Goal: Task Accomplishment & Management: Use online tool/utility

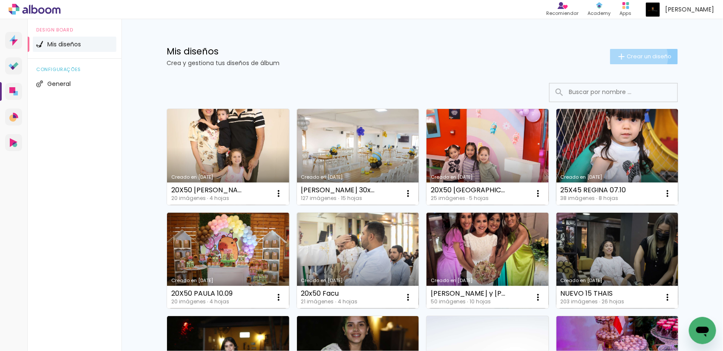
click at [633, 57] on span "Crear un diseño" at bounding box center [648, 57] width 45 height 6
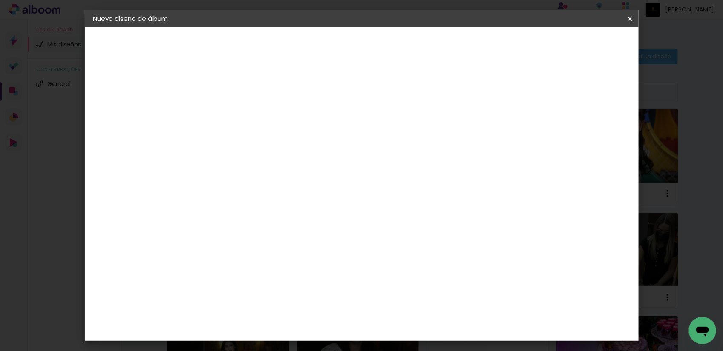
click at [232, 113] on input at bounding box center [232, 114] width 0 height 13
type input "20x50 SOPHIA"
type paper-input "20x50 SOPHIA"
type input "20x50 SOPHIA 5"
type paper-input "20x50 SOPHIA 5"
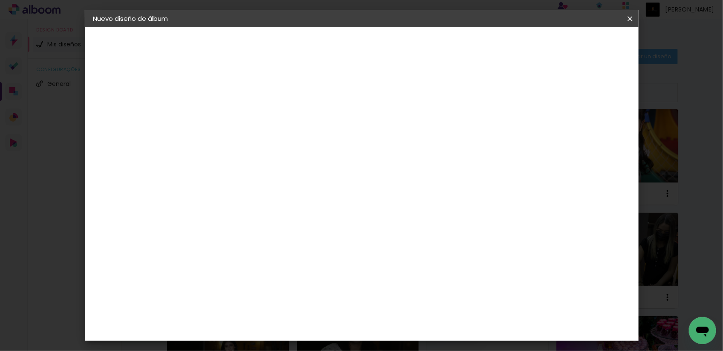
click at [0, 0] on slot "Avanzar" at bounding box center [0, 0] width 0 height 0
click at [353, 129] on paper-item "Tamaño libre" at bounding box center [316, 129] width 72 height 19
click at [353, 49] on paper-button "Avanzar" at bounding box center [332, 45] width 41 height 14
click at [211, 162] on input "30" at bounding box center [205, 162] width 22 height 13
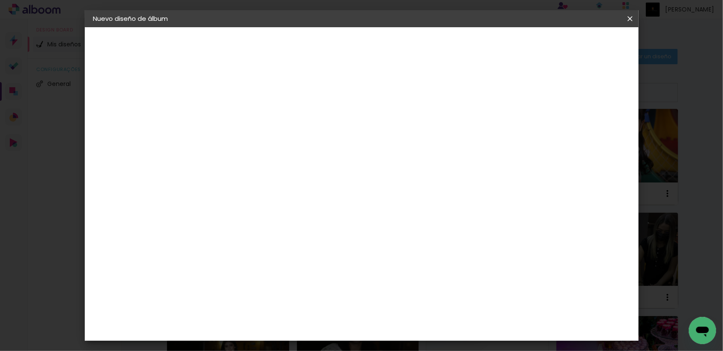
type input "20"
type paper-input "20"
click at [414, 299] on input "60" at bounding box center [407, 299] width 22 height 13
type input "50"
type paper-input "50"
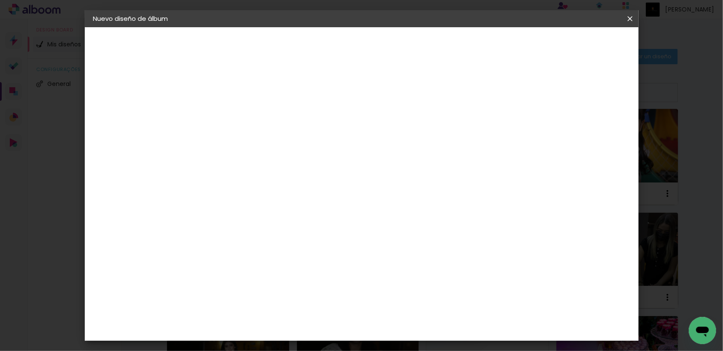
click at [575, 42] on span "Empezar diseño" at bounding box center [551, 45] width 47 height 6
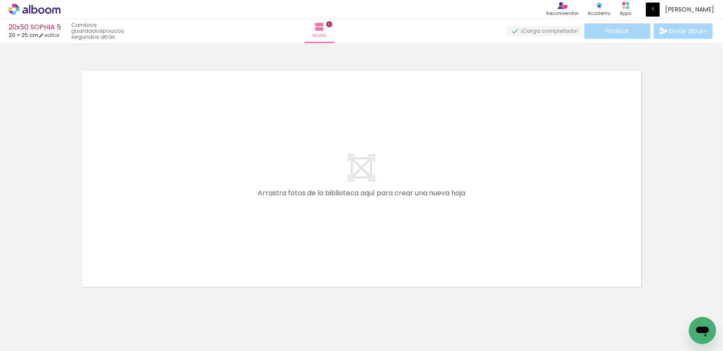
scroll to position [11, 0]
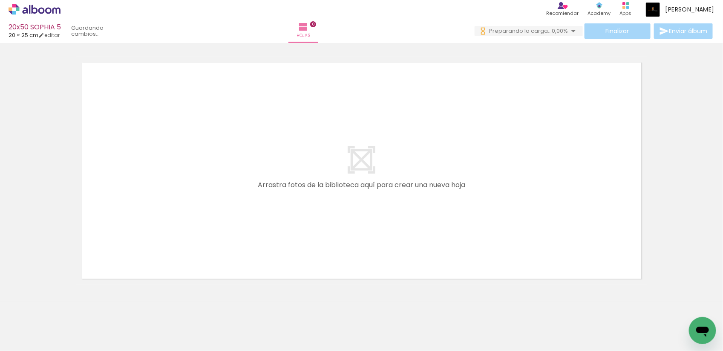
click at [31, 329] on input "Todas las fotos" at bounding box center [19, 332] width 23 height 7
click at [0, 0] on slot "No usadas" at bounding box center [0, 0] width 0 height 0
type input "No usadas"
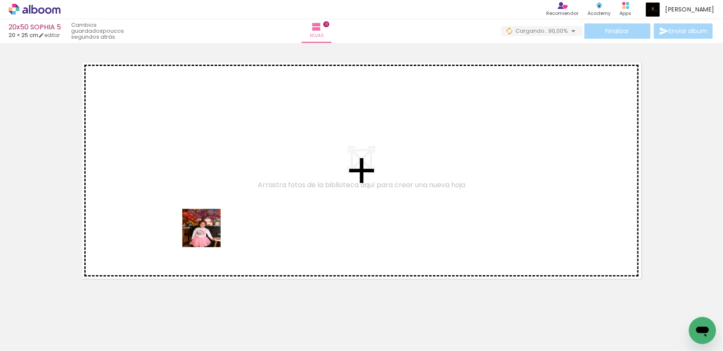
drag, startPoint x: 91, startPoint y: 329, endPoint x: 245, endPoint y: 208, distance: 196.2
click at [245, 208] on quentale-workspace at bounding box center [361, 175] width 723 height 351
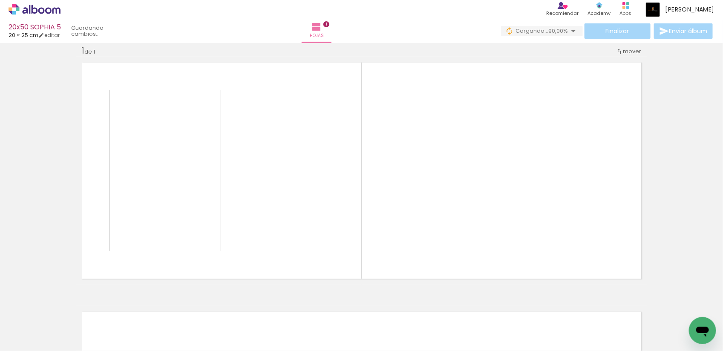
scroll to position [11, 0]
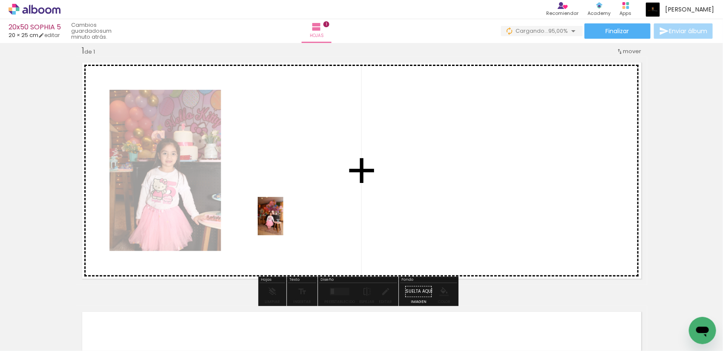
drag, startPoint x: 92, startPoint y: 324, endPoint x: 283, endPoint y: 223, distance: 216.4
click at [283, 223] on quentale-workspace at bounding box center [361, 175] width 723 height 351
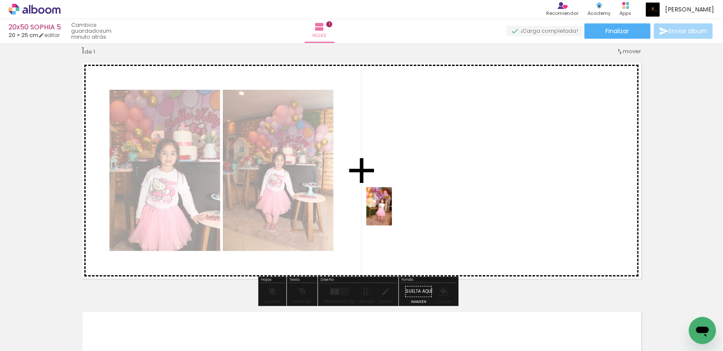
drag, startPoint x: 92, startPoint y: 329, endPoint x: 392, endPoint y: 213, distance: 321.0
click at [392, 213] on quentale-workspace at bounding box center [361, 175] width 723 height 351
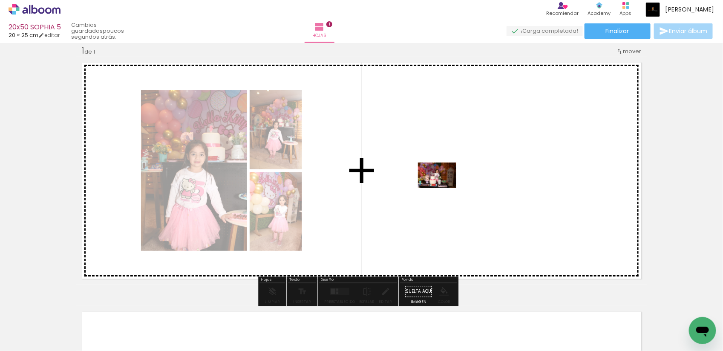
drag, startPoint x: 379, startPoint y: 334, endPoint x: 443, endPoint y: 188, distance: 159.6
click at [443, 188] on quentale-workspace at bounding box center [361, 175] width 723 height 351
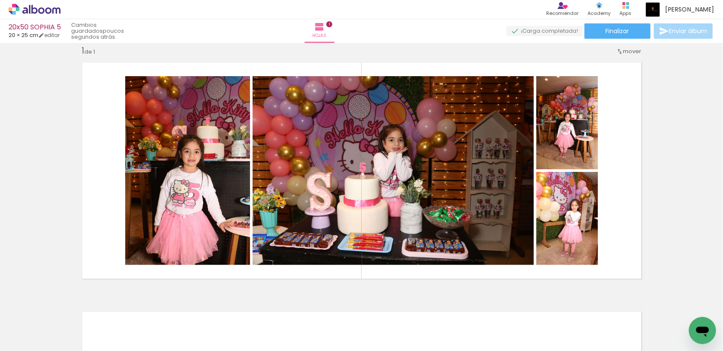
scroll to position [0, 112]
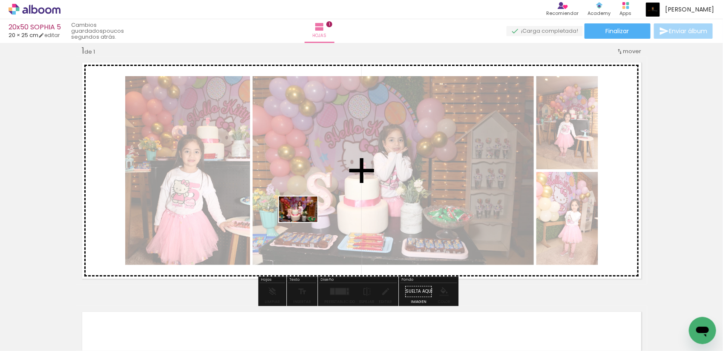
drag, startPoint x: 510, startPoint y: 330, endPoint x: 299, endPoint y: 221, distance: 237.3
click at [299, 221] on quentale-workspace at bounding box center [361, 175] width 723 height 351
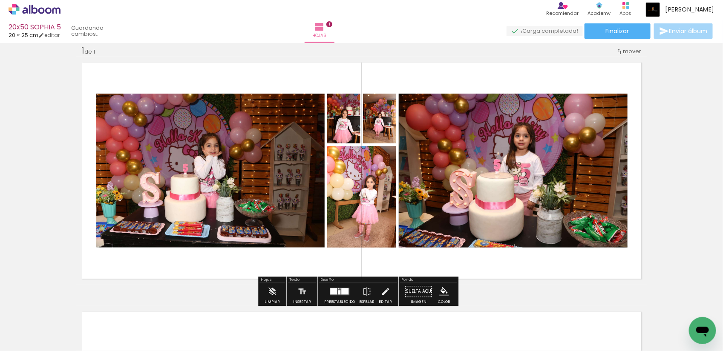
scroll to position [0, 65]
click at [340, 287] on div at bounding box center [339, 291] width 23 height 17
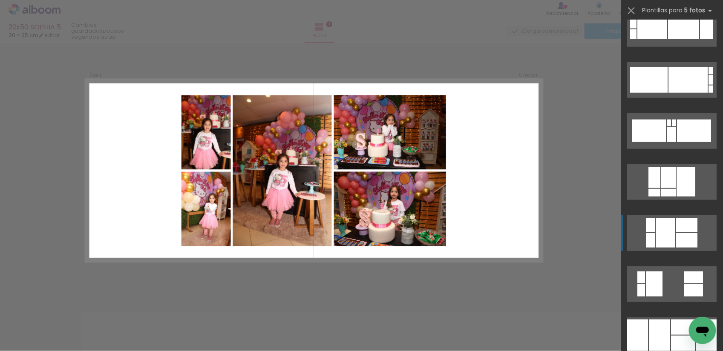
scroll to position [426, 0]
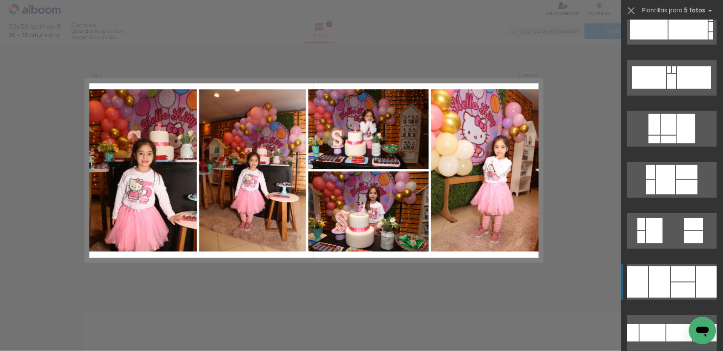
click at [676, 271] on div at bounding box center [683, 274] width 24 height 15
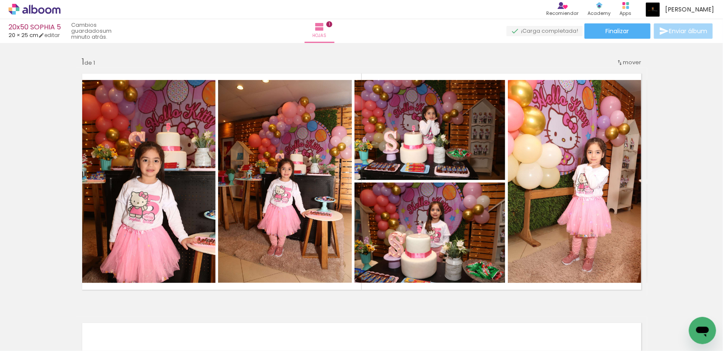
scroll to position [53, 0]
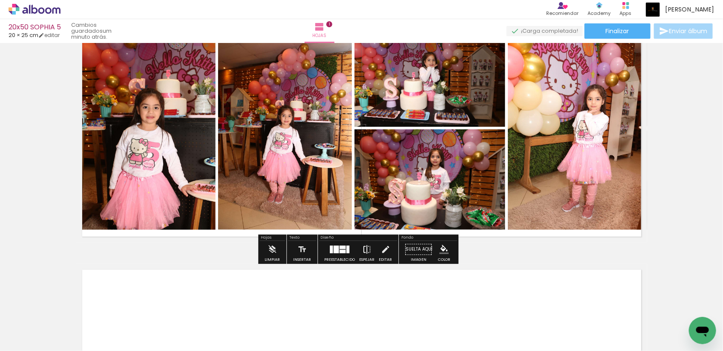
click at [369, 248] on iron-icon at bounding box center [366, 249] width 9 height 17
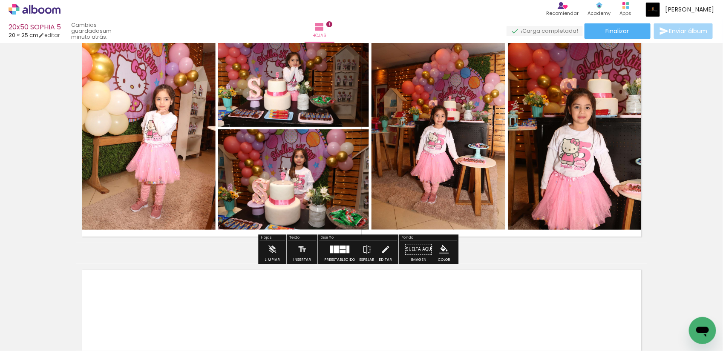
click at [365, 248] on iron-icon at bounding box center [366, 249] width 9 height 17
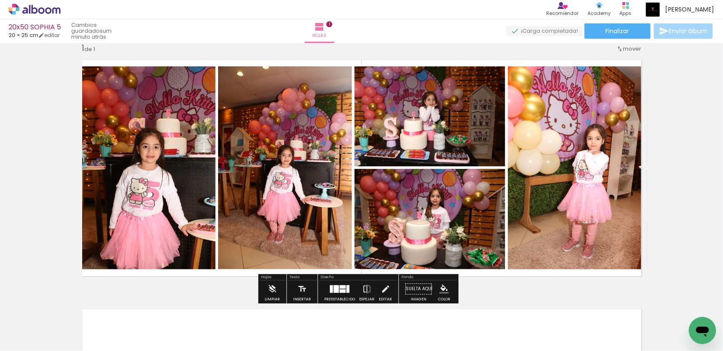
scroll to position [0, 0]
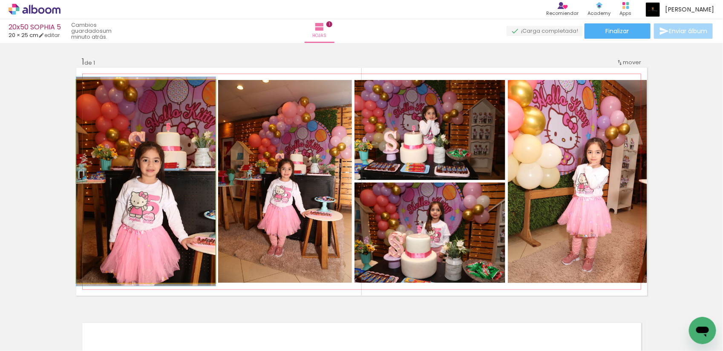
drag, startPoint x: 94, startPoint y: 90, endPoint x: 84, endPoint y: 92, distance: 9.5
type paper-slider "100"
click at [84, 92] on div at bounding box center [108, 89] width 59 height 13
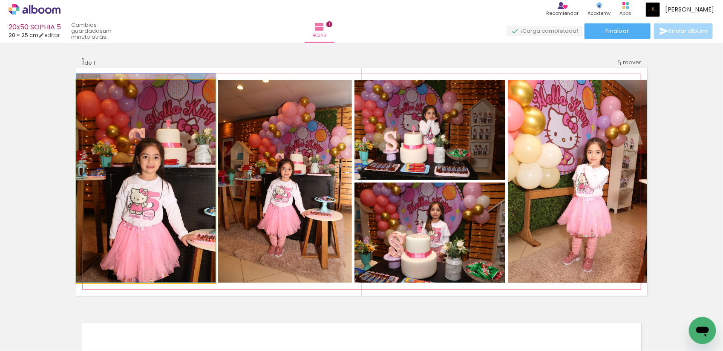
drag, startPoint x: 147, startPoint y: 214, endPoint x: 178, endPoint y: 201, distance: 33.4
drag, startPoint x: 152, startPoint y: 198, endPoint x: 180, endPoint y: 198, distance: 28.1
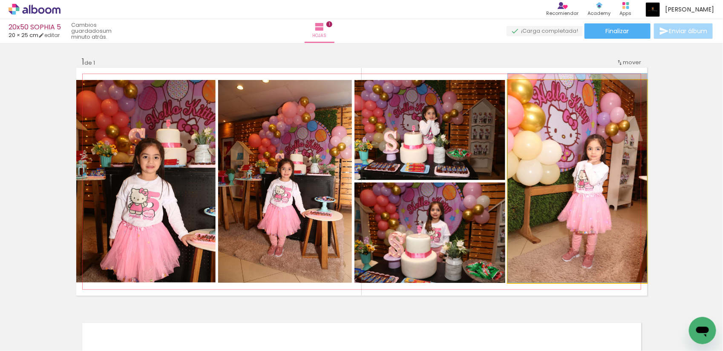
drag, startPoint x: 599, startPoint y: 221, endPoint x: 570, endPoint y: 199, distance: 36.3
drag, startPoint x: 609, startPoint y: 199, endPoint x: 569, endPoint y: 198, distance: 40.0
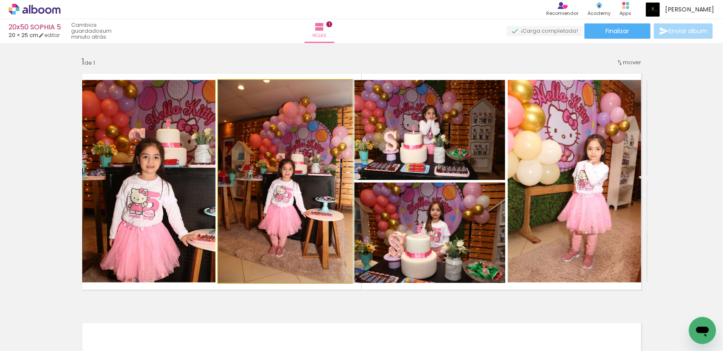
drag, startPoint x: 308, startPoint y: 213, endPoint x: 321, endPoint y: 211, distance: 13.8
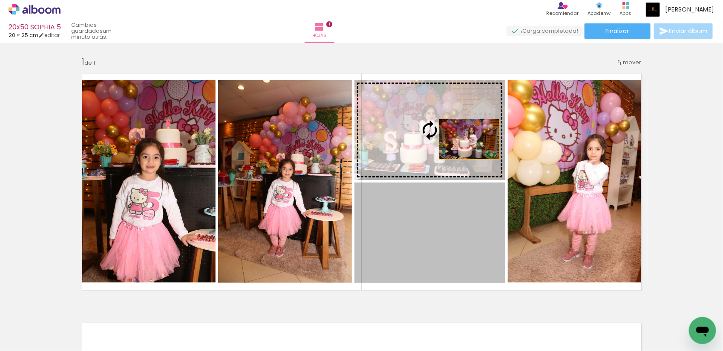
drag, startPoint x: 458, startPoint y: 241, endPoint x: 465, endPoint y: 139, distance: 102.5
click at [0, 0] on slot at bounding box center [0, 0] width 0 height 0
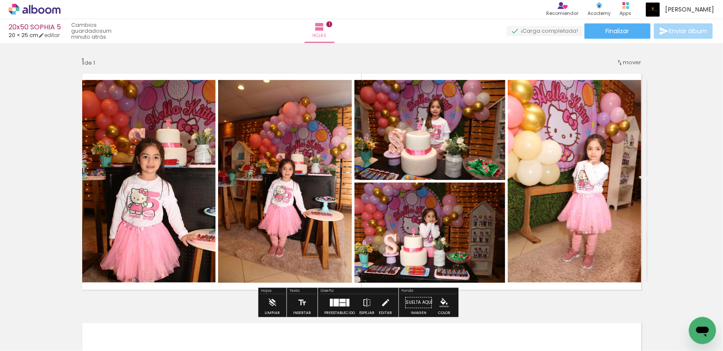
click at [695, 188] on div "Insertar hoja 1 de 1" at bounding box center [361, 295] width 723 height 499
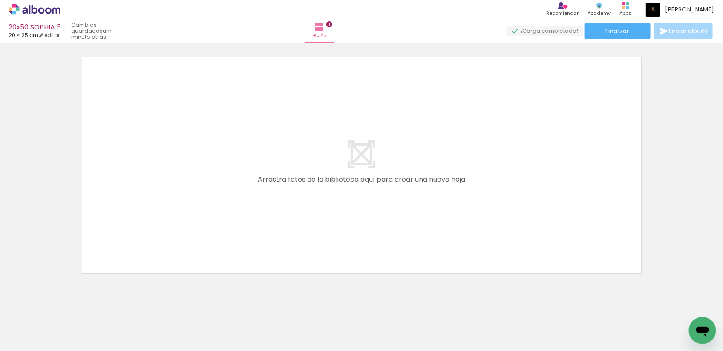
scroll to position [277, 0]
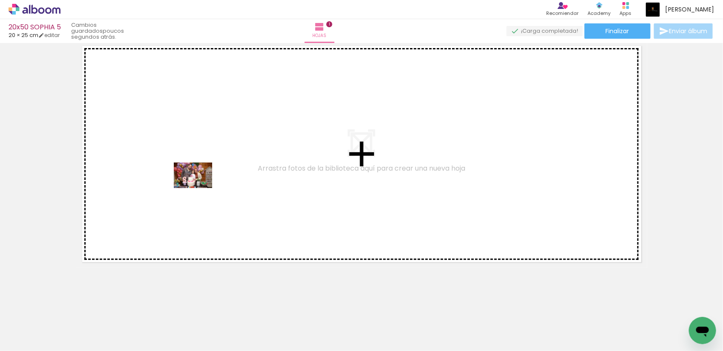
drag, startPoint x: 167, startPoint y: 327, endPoint x: 199, endPoint y: 188, distance: 142.1
click at [199, 188] on quentale-workspace at bounding box center [361, 175] width 723 height 351
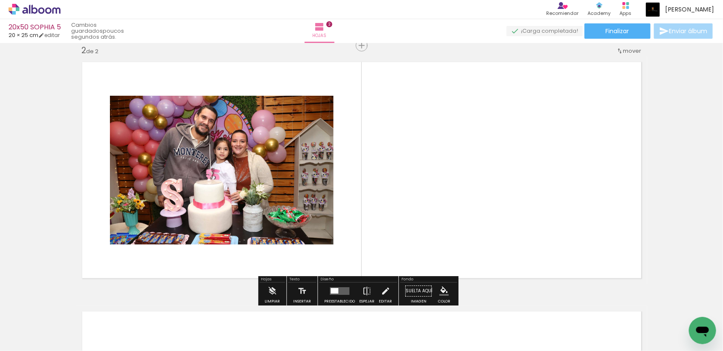
scroll to position [261, 0]
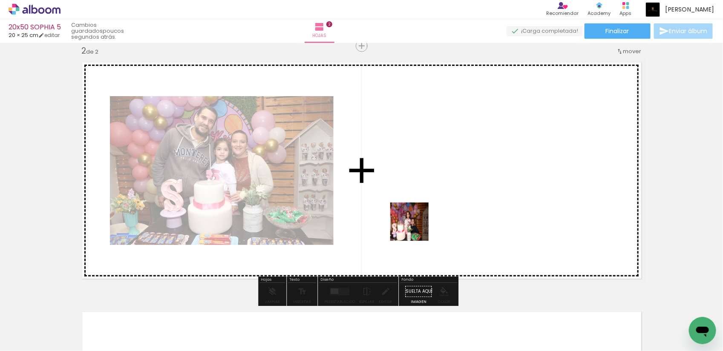
drag, startPoint x: 265, startPoint y: 333, endPoint x: 416, endPoint y: 228, distance: 183.2
click at [416, 228] on quentale-workspace at bounding box center [361, 175] width 723 height 351
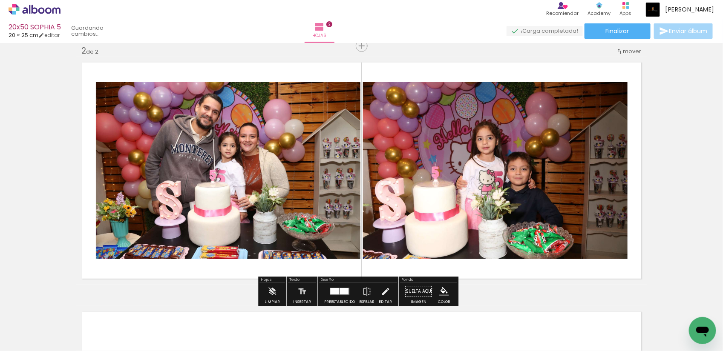
scroll to position [0, 0]
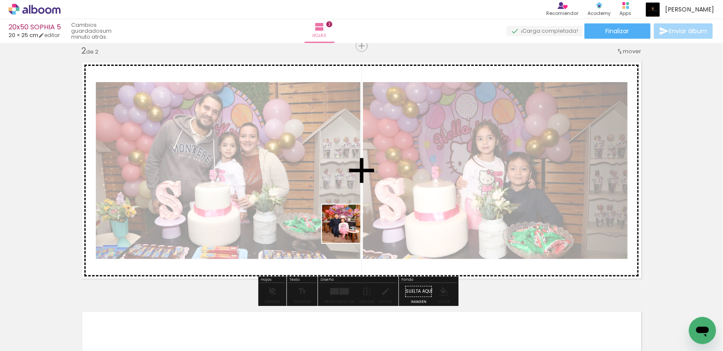
drag, startPoint x: 88, startPoint y: 331, endPoint x: 347, endPoint y: 230, distance: 278.3
click at [347, 230] on quentale-workspace at bounding box center [361, 175] width 723 height 351
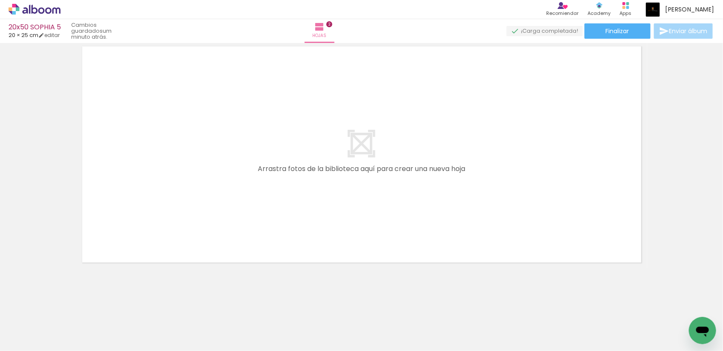
scroll to position [527, 0]
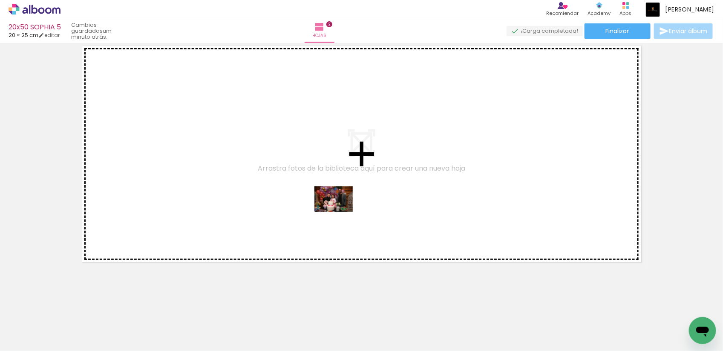
drag, startPoint x: 426, startPoint y: 331, endPoint x: 340, endPoint y: 212, distance: 146.9
click at [340, 212] on quentale-workspace at bounding box center [361, 175] width 723 height 351
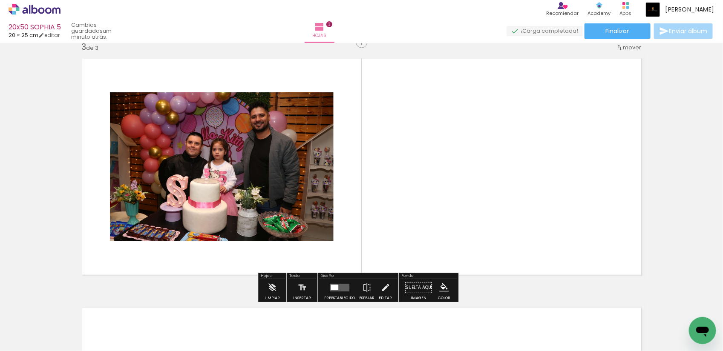
scroll to position [510, 0]
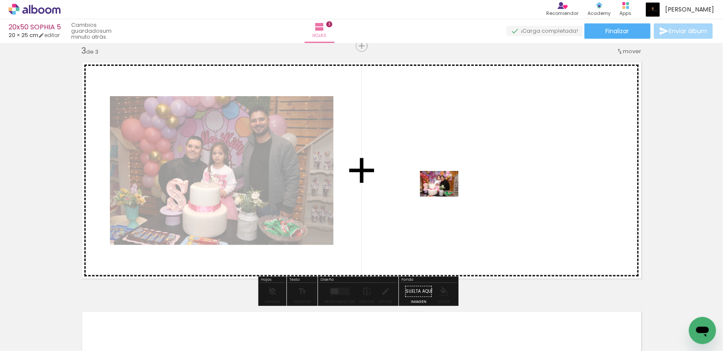
drag, startPoint x: 138, startPoint y: 329, endPoint x: 445, endPoint y: 197, distance: 334.2
click at [445, 197] on quentale-workspace at bounding box center [361, 175] width 723 height 351
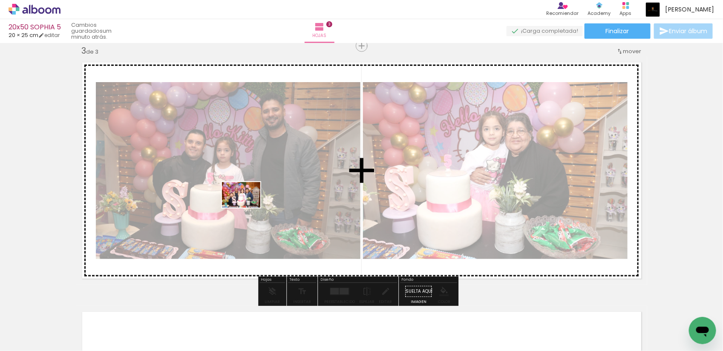
drag, startPoint x: 92, startPoint y: 323, endPoint x: 247, endPoint y: 208, distance: 193.0
click at [247, 208] on quentale-workspace at bounding box center [361, 175] width 723 height 351
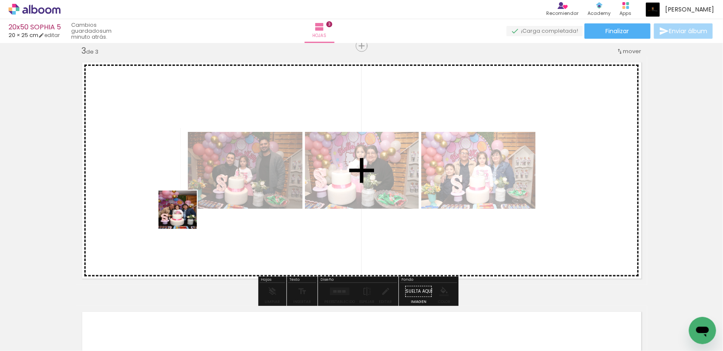
drag, startPoint x: 92, startPoint y: 331, endPoint x: 186, endPoint y: 215, distance: 149.3
click at [186, 215] on quentale-workspace at bounding box center [361, 175] width 723 height 351
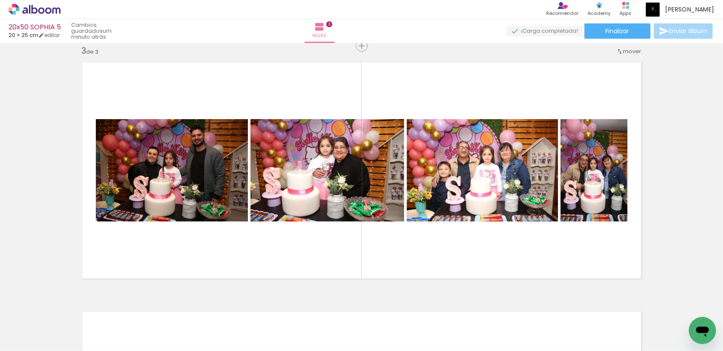
click at [284, 322] on div at bounding box center [267, 323] width 42 height 28
click at [283, 326] on div at bounding box center [267, 323] width 42 height 28
click at [273, 322] on div at bounding box center [267, 323] width 42 height 28
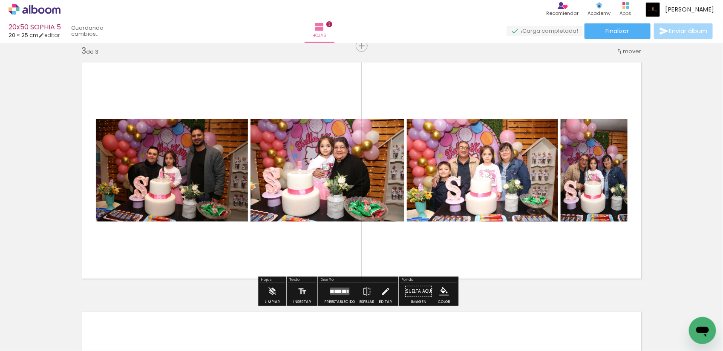
click at [233, 328] on div at bounding box center [219, 322] width 28 height 42
click at [260, 256] on quentale-layouter at bounding box center [361, 171] width 571 height 228
click at [344, 247] on quentale-layouter at bounding box center [361, 171] width 571 height 228
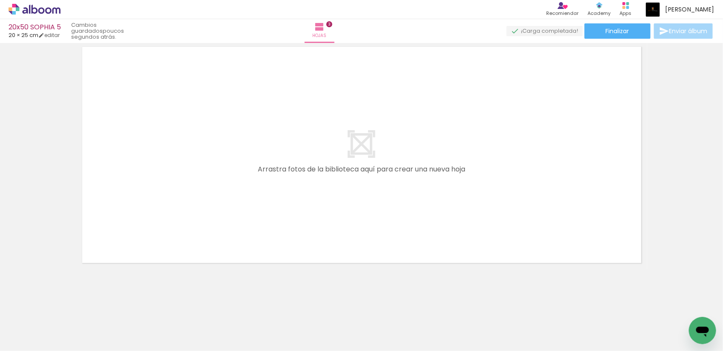
scroll to position [776, 0]
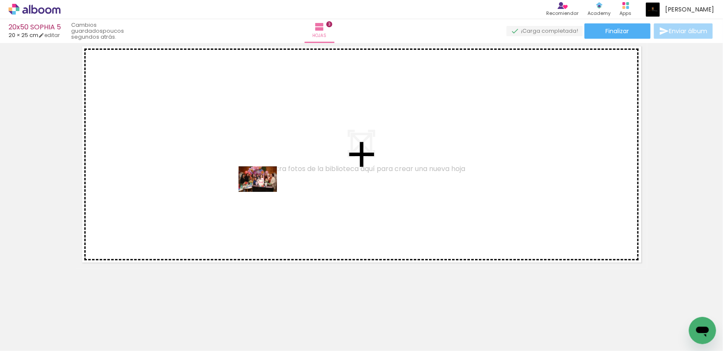
drag, startPoint x: 278, startPoint y: 330, endPoint x: 264, endPoint y: 192, distance: 139.1
click at [264, 192] on quentale-workspace at bounding box center [361, 175] width 723 height 351
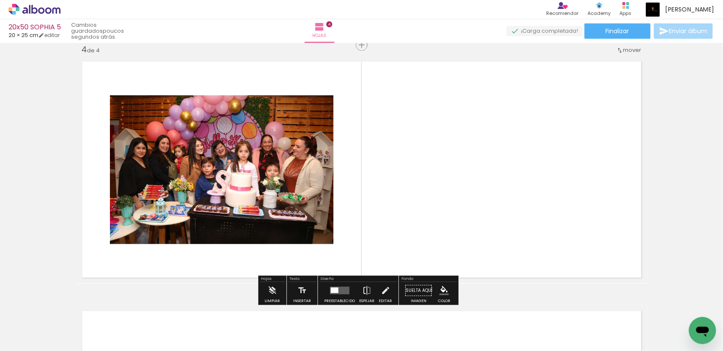
scroll to position [760, 0]
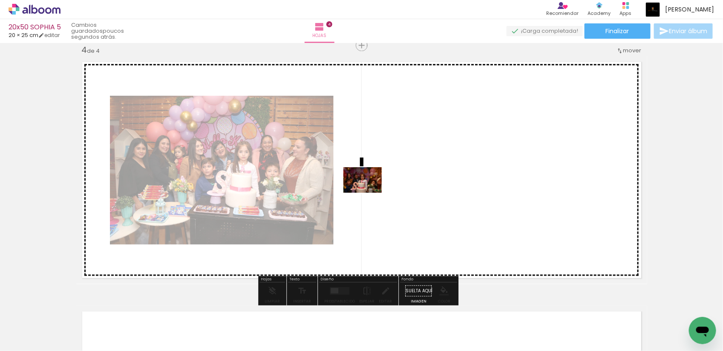
drag, startPoint x: 282, startPoint y: 333, endPoint x: 369, endPoint y: 193, distance: 164.5
click at [369, 193] on quentale-workspace at bounding box center [361, 175] width 723 height 351
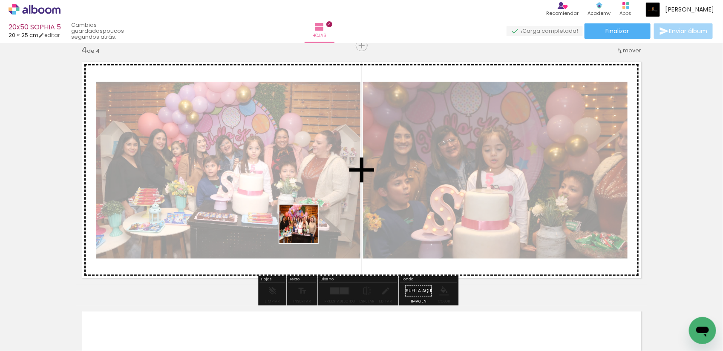
drag, startPoint x: 278, startPoint y: 326, endPoint x: 306, endPoint y: 226, distance: 103.8
click at [306, 226] on quentale-workspace at bounding box center [361, 175] width 723 height 351
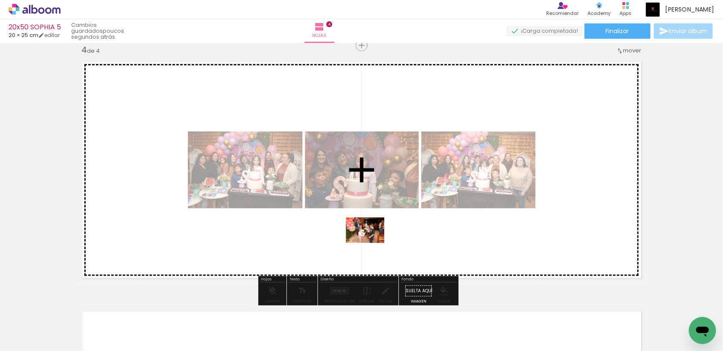
drag, startPoint x: 294, startPoint y: 333, endPoint x: 373, endPoint y: 241, distance: 120.5
click at [373, 241] on quentale-workspace at bounding box center [361, 175] width 723 height 351
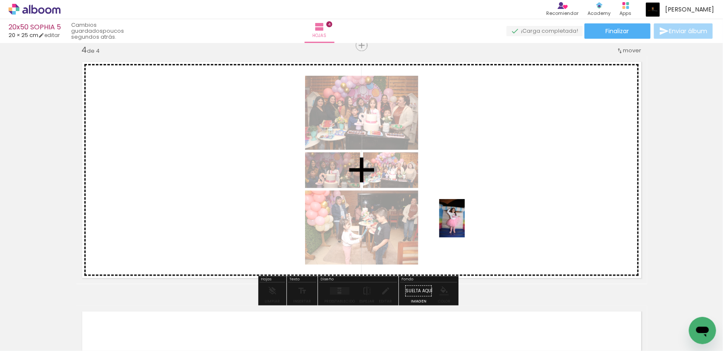
drag, startPoint x: 239, startPoint y: 333, endPoint x: 465, endPoint y: 225, distance: 250.1
click at [465, 225] on quentale-workspace at bounding box center [361, 175] width 723 height 351
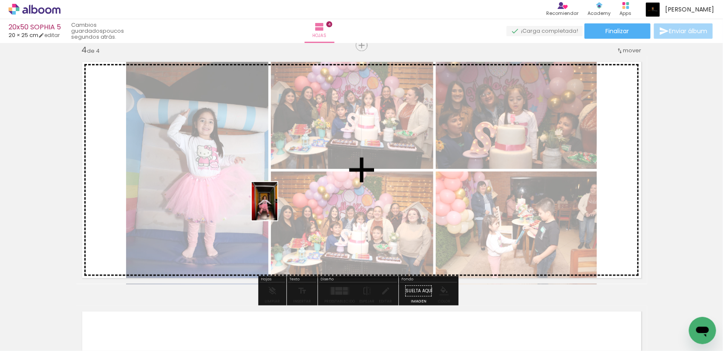
drag, startPoint x: 187, startPoint y: 330, endPoint x: 277, endPoint y: 208, distance: 152.5
click at [277, 208] on quentale-workspace at bounding box center [361, 175] width 723 height 351
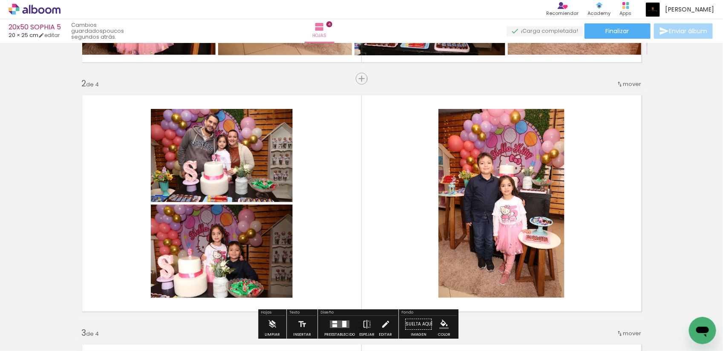
scroll to position [281, 0]
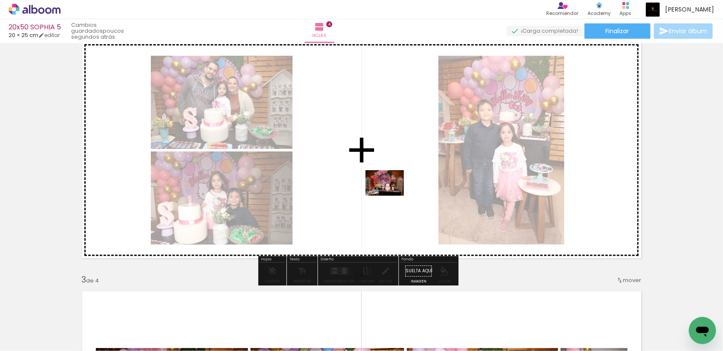
drag, startPoint x: 148, startPoint y: 333, endPoint x: 391, endPoint y: 196, distance: 279.0
click at [391, 196] on quentale-workspace at bounding box center [361, 175] width 723 height 351
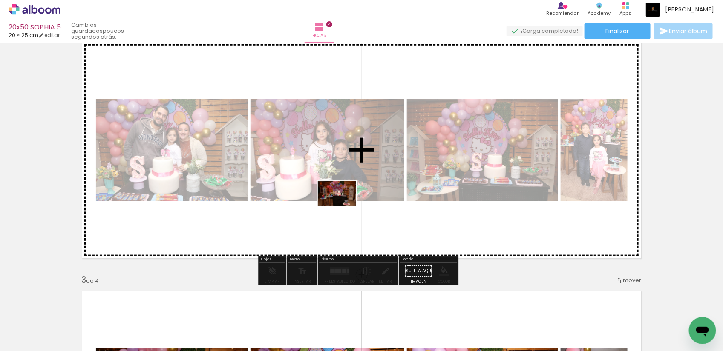
drag, startPoint x: 92, startPoint y: 324, endPoint x: 343, endPoint y: 207, distance: 277.2
click at [343, 207] on quentale-workspace at bounding box center [361, 175] width 723 height 351
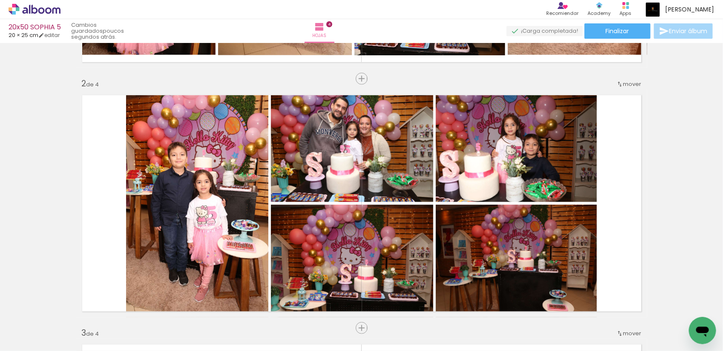
scroll to position [281, 0]
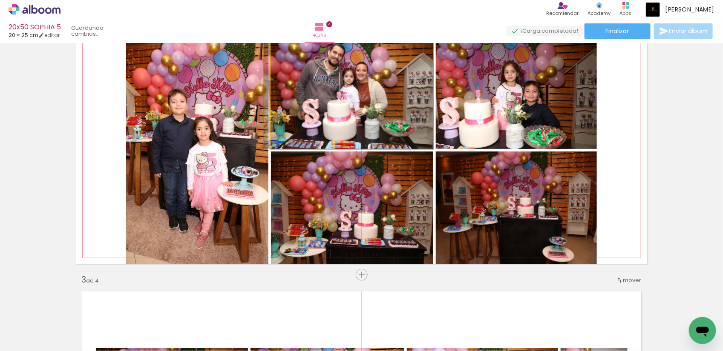
drag, startPoint x: 376, startPoint y: 121, endPoint x: 367, endPoint y: 120, distance: 8.5
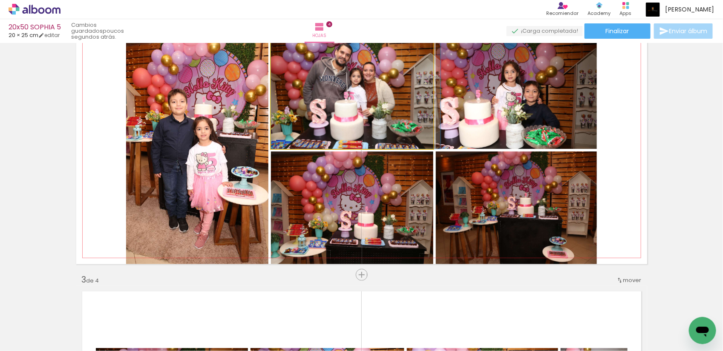
click at [391, 118] on quentale-photo at bounding box center [352, 92] width 162 height 113
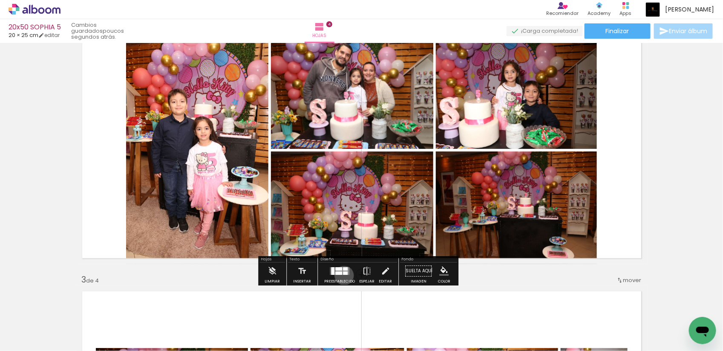
click at [342, 276] on div at bounding box center [339, 271] width 23 height 17
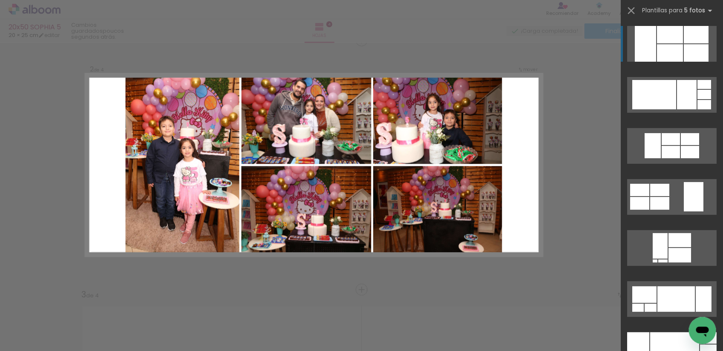
scroll to position [261, 0]
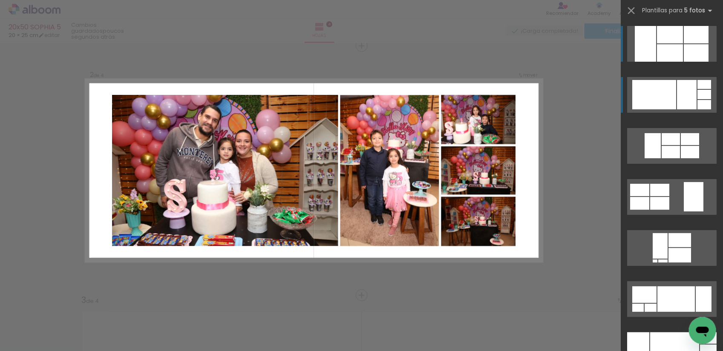
click at [677, 89] on div at bounding box center [687, 94] width 20 height 29
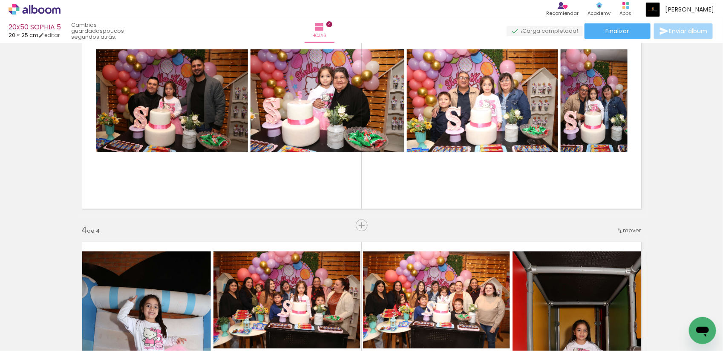
scroll to position [527, 0]
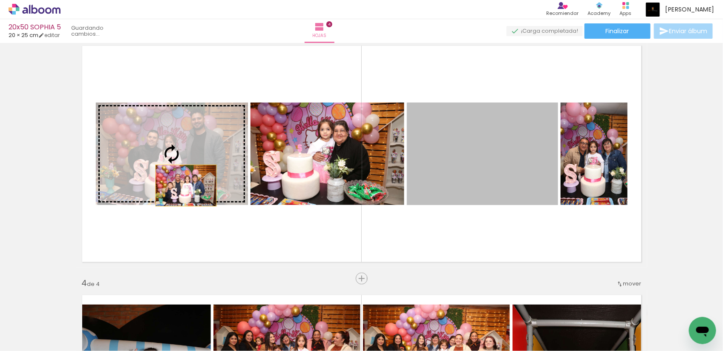
drag, startPoint x: 486, startPoint y: 195, endPoint x: 182, endPoint y: 186, distance: 304.2
click at [0, 0] on slot at bounding box center [0, 0] width 0 height 0
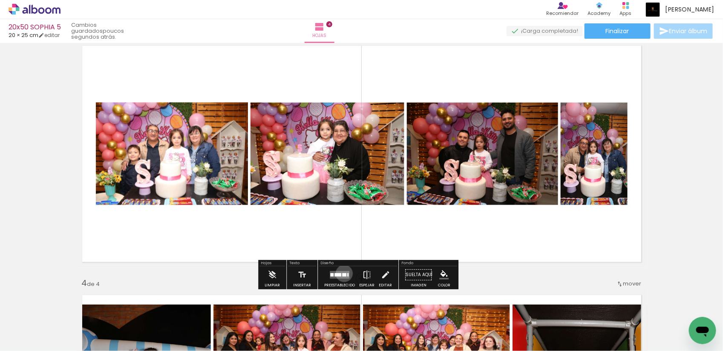
click at [342, 274] on div at bounding box center [344, 274] width 4 height 3
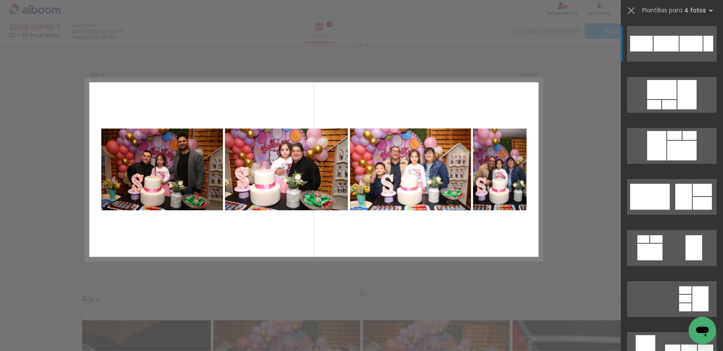
scroll to position [510, 0]
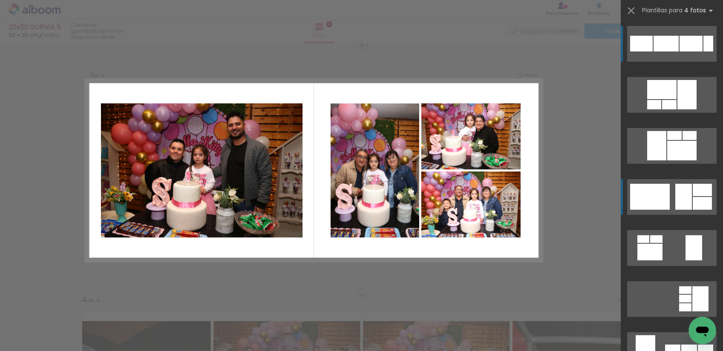
click at [675, 188] on div at bounding box center [683, 197] width 17 height 26
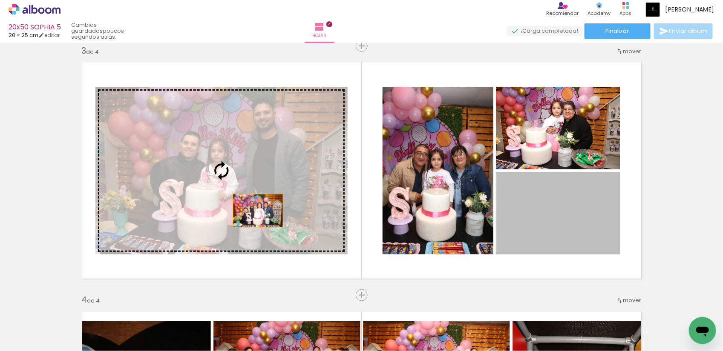
drag, startPoint x: 573, startPoint y: 241, endPoint x: 254, endPoint y: 211, distance: 320.4
click at [0, 0] on slot at bounding box center [0, 0] width 0 height 0
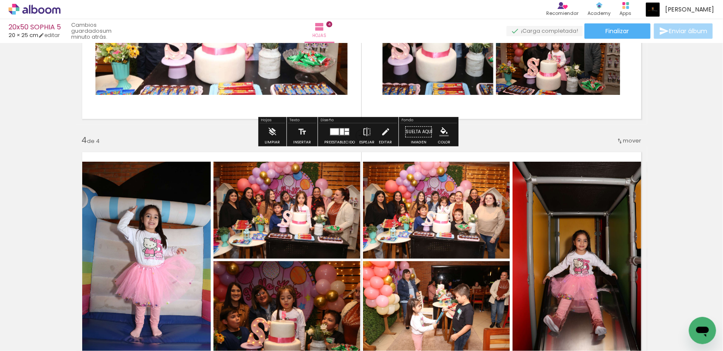
scroll to position [776, 0]
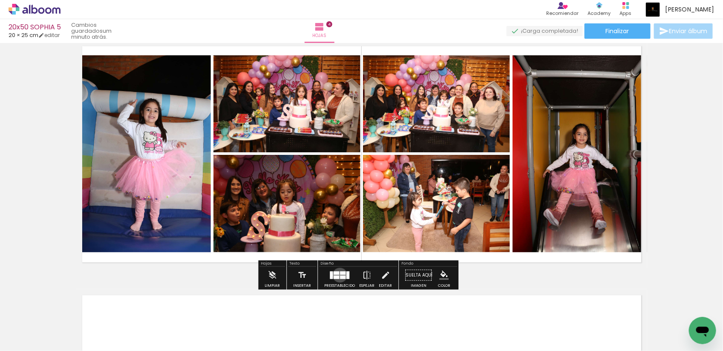
click at [340, 276] on div at bounding box center [343, 277] width 6 height 3
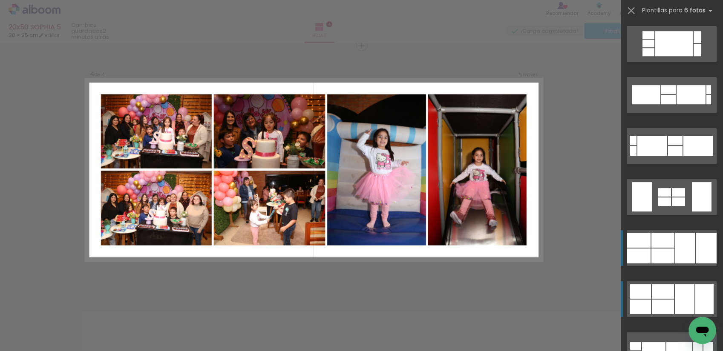
scroll to position [2608, 0]
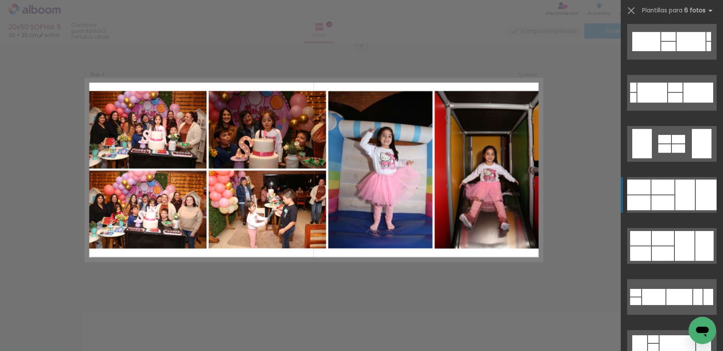
click at [666, 195] on div at bounding box center [662, 202] width 23 height 15
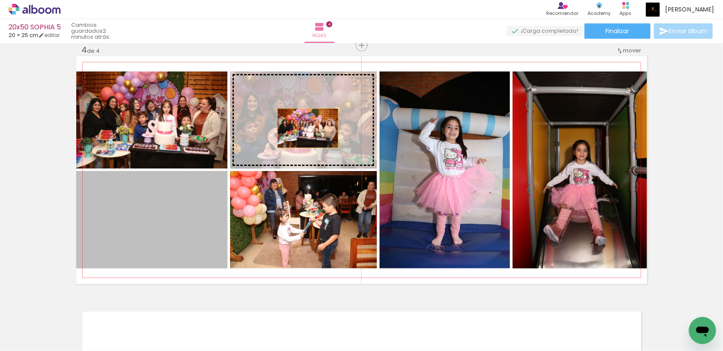
drag, startPoint x: 197, startPoint y: 231, endPoint x: 304, endPoint y: 129, distance: 148.2
click at [0, 0] on slot at bounding box center [0, 0] width 0 height 0
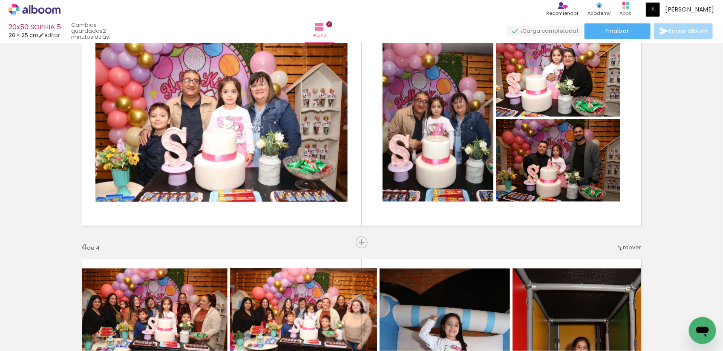
scroll to position [547, 0]
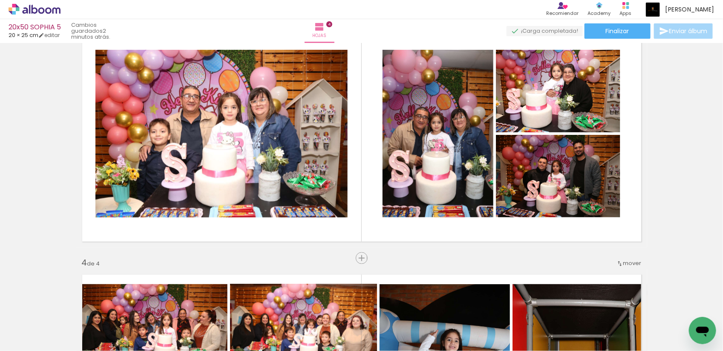
click at [671, 189] on div "Insertar hoja 1 de 4 Insertar hoja 2 de 4 Insertar hoja 3 de 4 Insertar hoja 4 …" at bounding box center [361, 123] width 723 height 1248
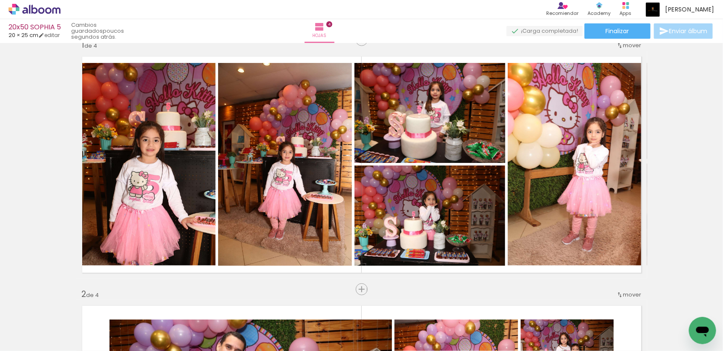
scroll to position [0, 0]
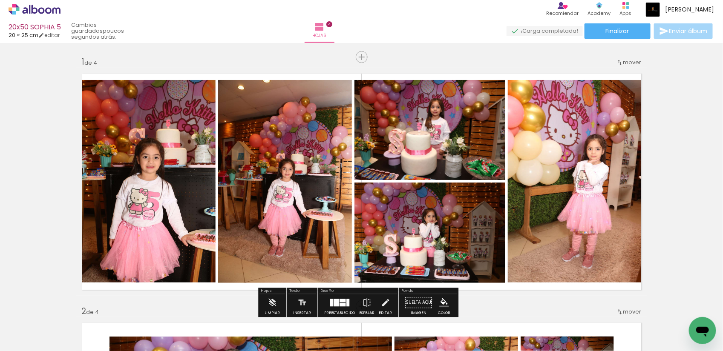
click at [37, 13] on icon at bounding box center [35, 9] width 52 height 11
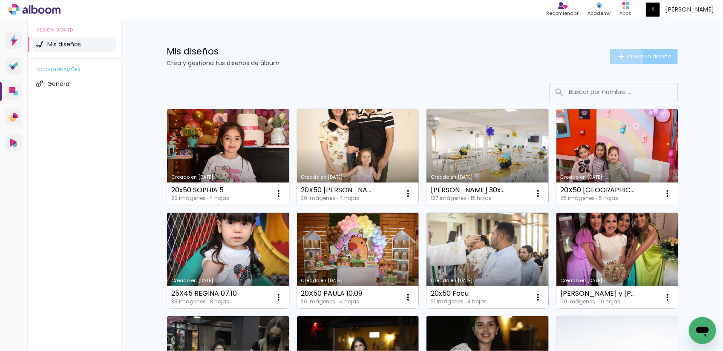
click at [619, 60] on iron-icon at bounding box center [621, 57] width 10 height 10
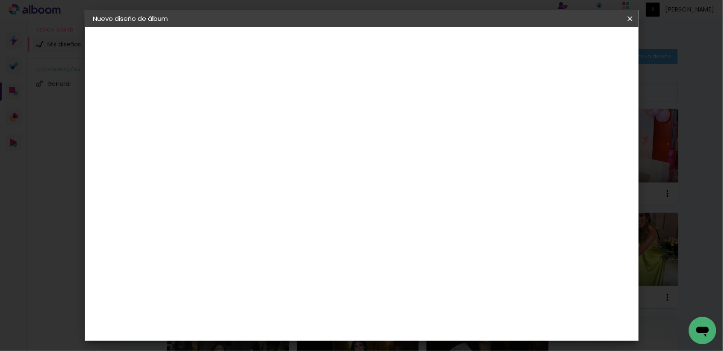
click at [232, 117] on input at bounding box center [232, 114] width 0 height 13
type input "20X50 SEBASTIAN 8"
type paper-input "20X50 SEBASTIAN 8"
click at [0, 0] on slot "Avanzar" at bounding box center [0, 0] width 0 height 0
click at [353, 130] on paper-item "Tamaño libre" at bounding box center [316, 129] width 72 height 19
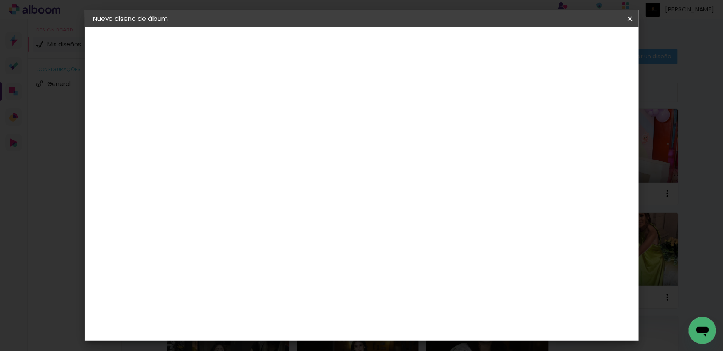
click at [0, 0] on slot "Avanzar" at bounding box center [0, 0] width 0 height 0
click at [211, 243] on input "30" at bounding box center [205, 241] width 22 height 13
type input "20"
type paper-input "20"
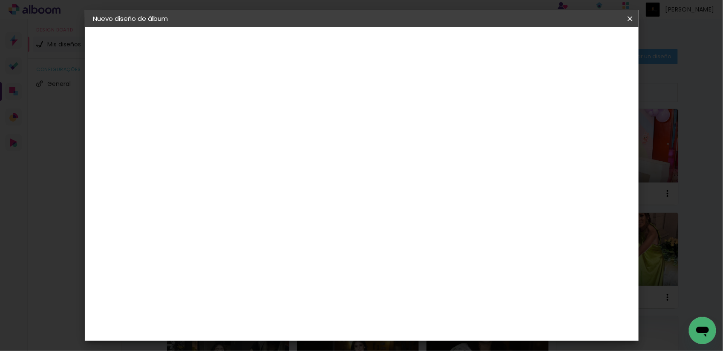
click at [412, 216] on input "60" at bounding box center [407, 219] width 22 height 13
type input "50"
type paper-input "50"
click at [575, 43] on span "Empezar diseño" at bounding box center [551, 45] width 47 height 6
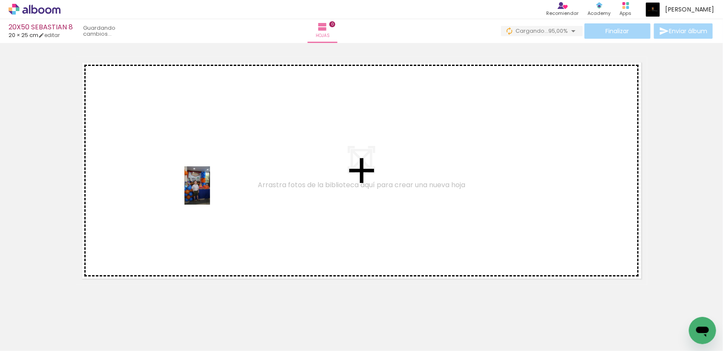
drag, startPoint x: 141, startPoint y: 329, endPoint x: 210, endPoint y: 192, distance: 152.9
click at [210, 192] on quentale-workspace at bounding box center [361, 175] width 723 height 351
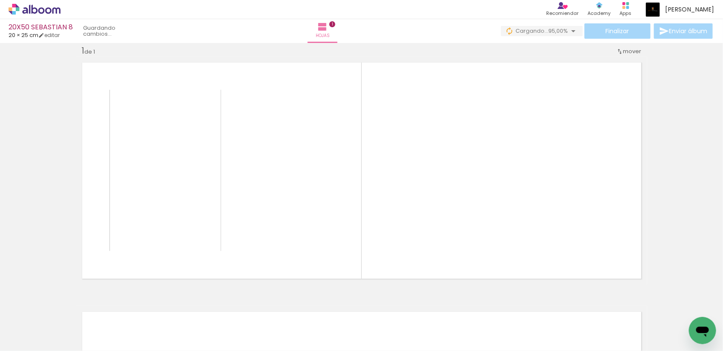
scroll to position [11, 0]
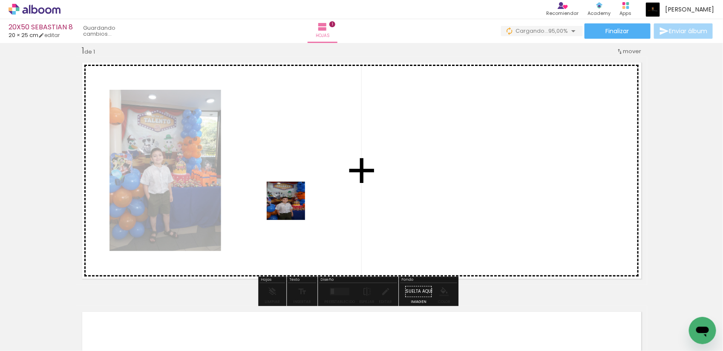
drag, startPoint x: 182, startPoint y: 328, endPoint x: 292, endPoint y: 207, distance: 163.4
click at [292, 207] on quentale-workspace at bounding box center [361, 175] width 723 height 351
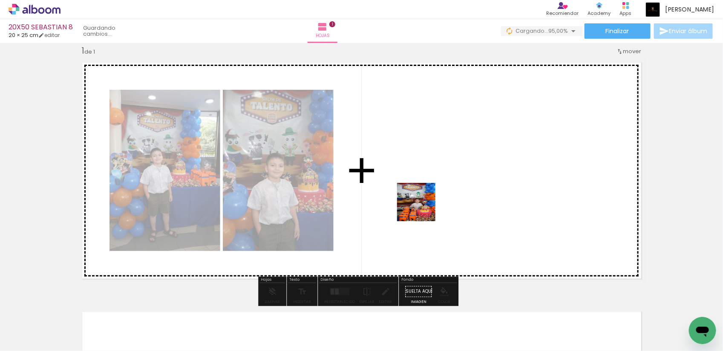
drag, startPoint x: 280, startPoint y: 337, endPoint x: 424, endPoint y: 208, distance: 193.0
click at [424, 208] on quentale-workspace at bounding box center [361, 175] width 723 height 351
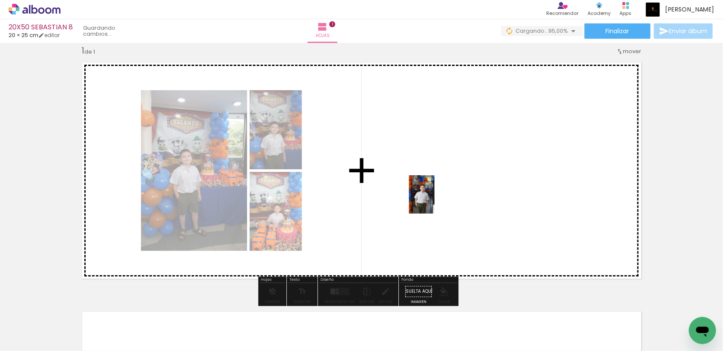
drag, startPoint x: 330, startPoint y: 333, endPoint x: 434, endPoint y: 201, distance: 168.3
click at [434, 201] on quentale-workspace at bounding box center [361, 175] width 723 height 351
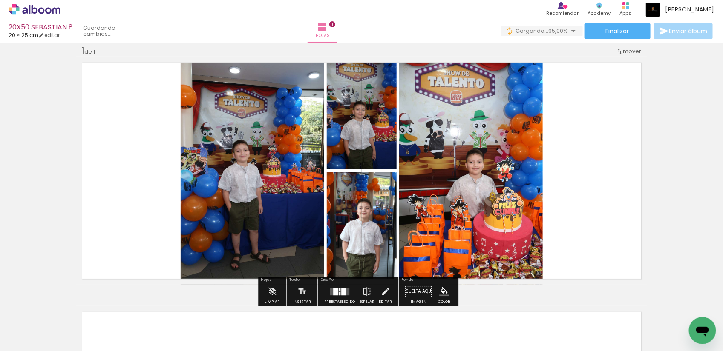
click at [342, 290] on div at bounding box center [343, 292] width 5 height 8
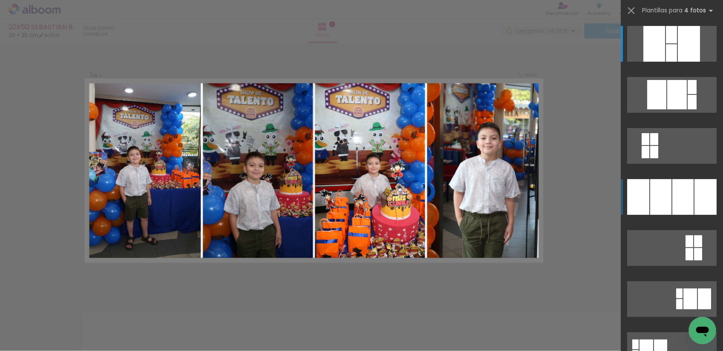
click at [694, 198] on div at bounding box center [705, 197] width 22 height 36
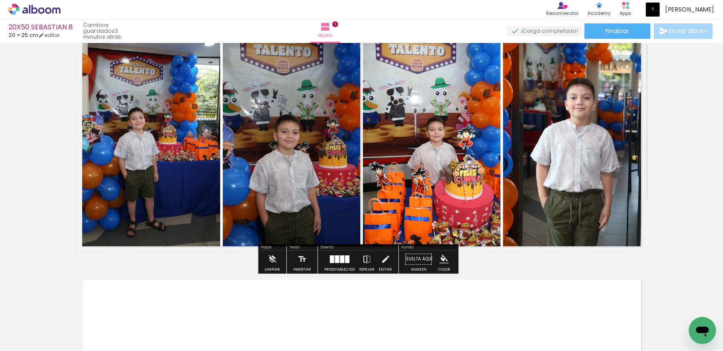
scroll to position [64, 0]
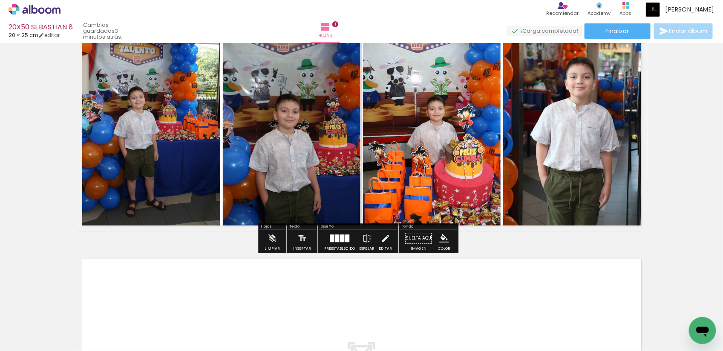
click at [369, 239] on iron-icon at bounding box center [366, 238] width 9 height 17
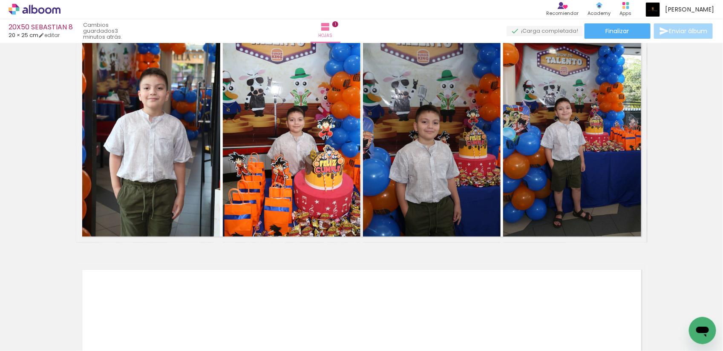
scroll to position [0, 0]
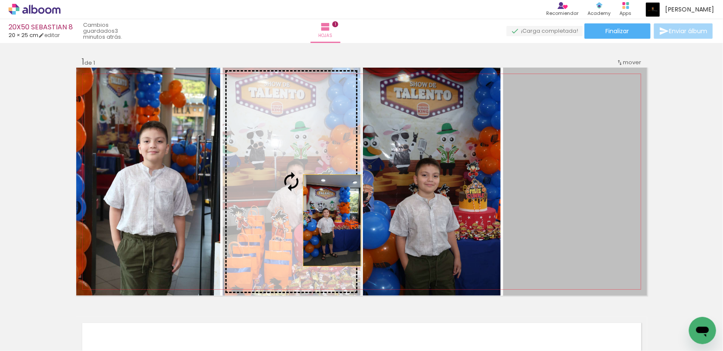
drag, startPoint x: 564, startPoint y: 237, endPoint x: 318, endPoint y: 221, distance: 246.6
click at [0, 0] on slot at bounding box center [0, 0] width 0 height 0
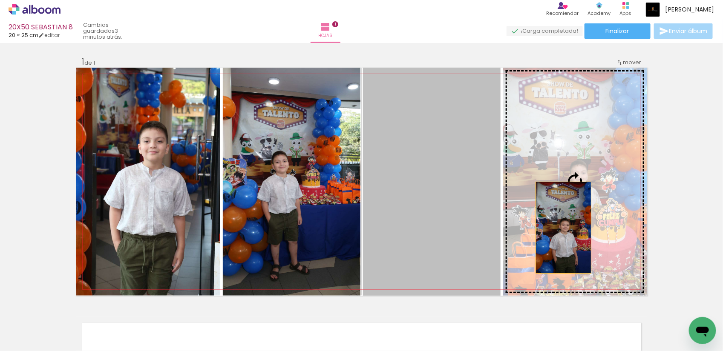
drag, startPoint x: 462, startPoint y: 236, endPoint x: 564, endPoint y: 228, distance: 102.1
click at [0, 0] on slot at bounding box center [0, 0] width 0 height 0
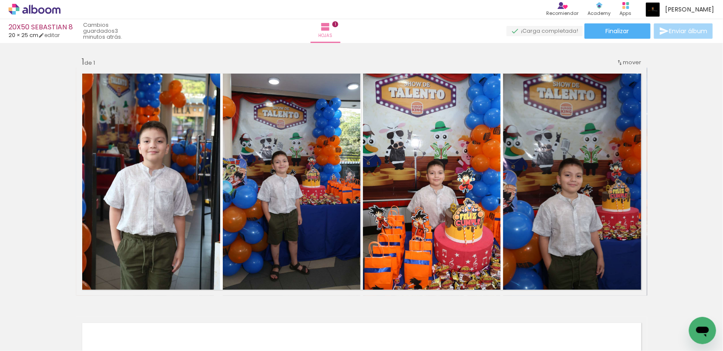
click at [675, 207] on div "Insertar hoja 1 de 1" at bounding box center [361, 295] width 723 height 499
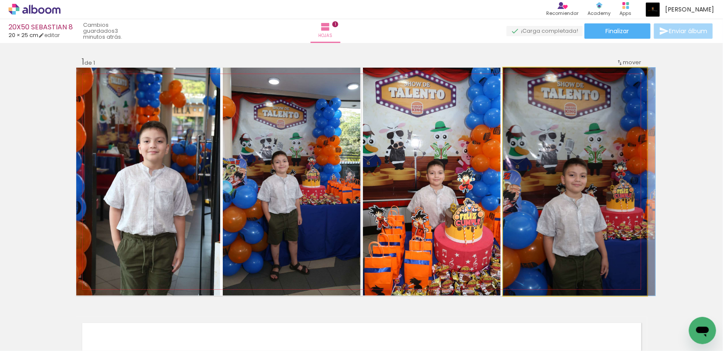
drag, startPoint x: 563, startPoint y: 211, endPoint x: 583, endPoint y: 202, distance: 22.1
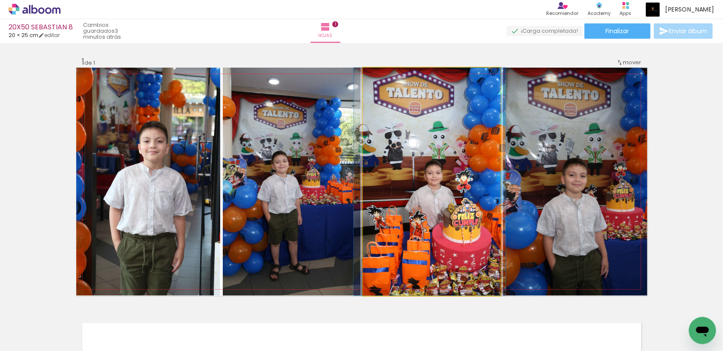
drag, startPoint x: 429, startPoint y: 227, endPoint x: 427, endPoint y: 221, distance: 6.7
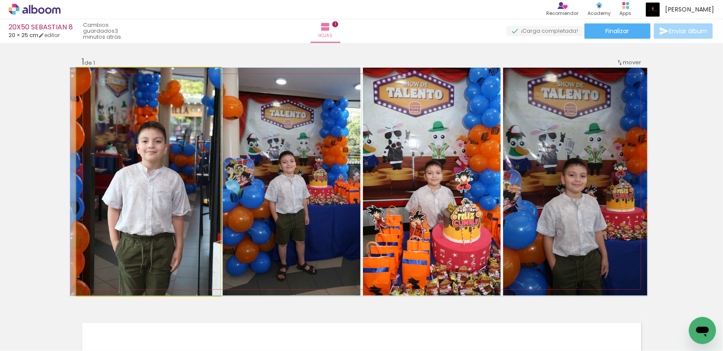
drag, startPoint x: 149, startPoint y: 221, endPoint x: 147, endPoint y: 207, distance: 14.2
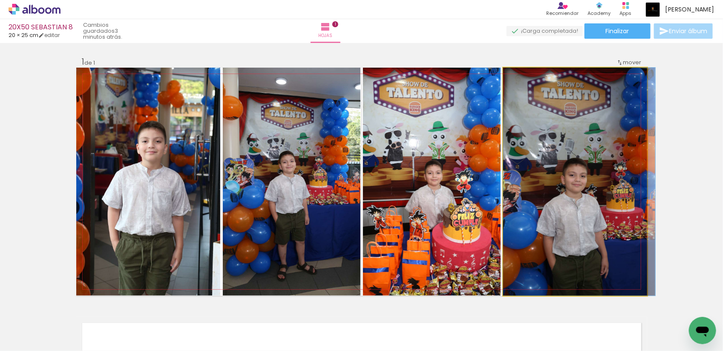
drag, startPoint x: 579, startPoint y: 222, endPoint x: 580, endPoint y: 218, distance: 4.7
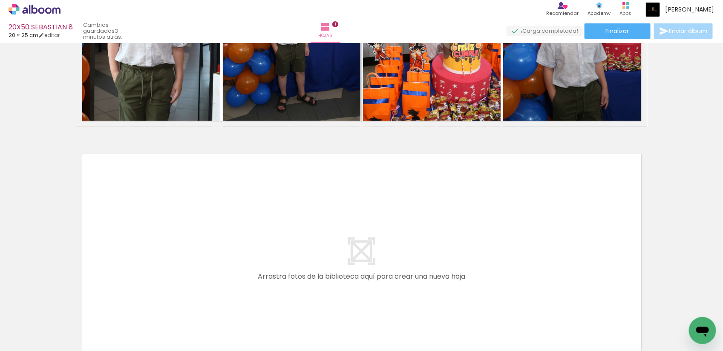
scroll to position [266, 0]
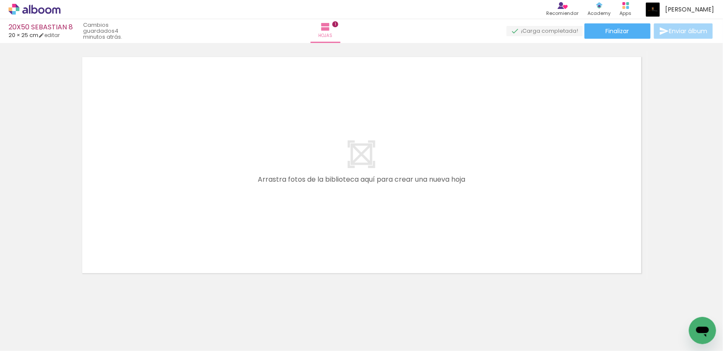
click at [38, 325] on iron-icon at bounding box center [34, 325] width 7 height 7
click at [39, 319] on paper-item "No usadas" at bounding box center [28, 322] width 44 height 7
type input "No usadas"
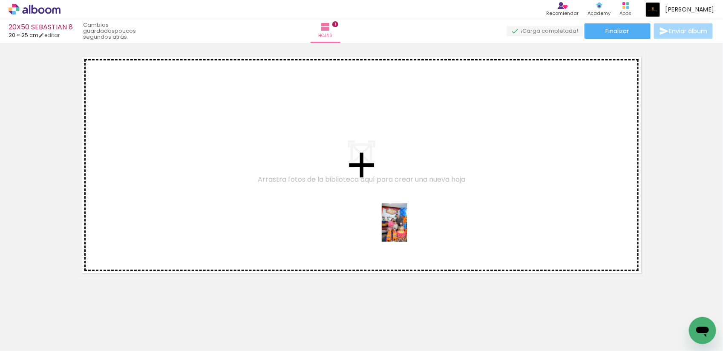
drag, startPoint x: 376, startPoint y: 331, endPoint x: 407, endPoint y: 229, distance: 106.4
click at [407, 229] on quentale-workspace at bounding box center [361, 175] width 723 height 351
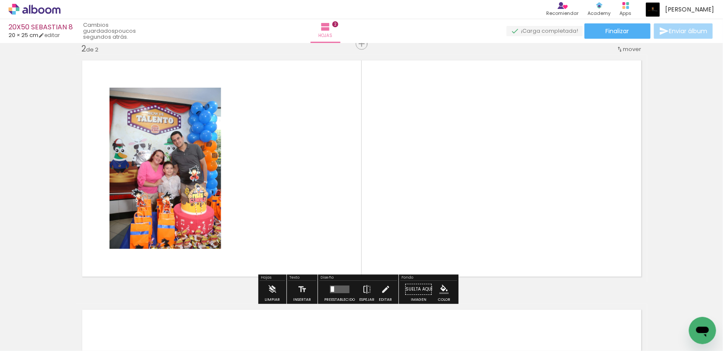
scroll to position [261, 0]
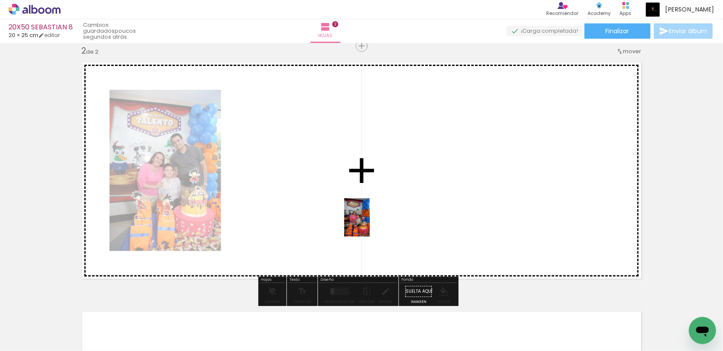
drag, startPoint x: 332, startPoint y: 336, endPoint x: 370, endPoint y: 224, distance: 118.5
click at [370, 224] on quentale-workspace at bounding box center [361, 175] width 723 height 351
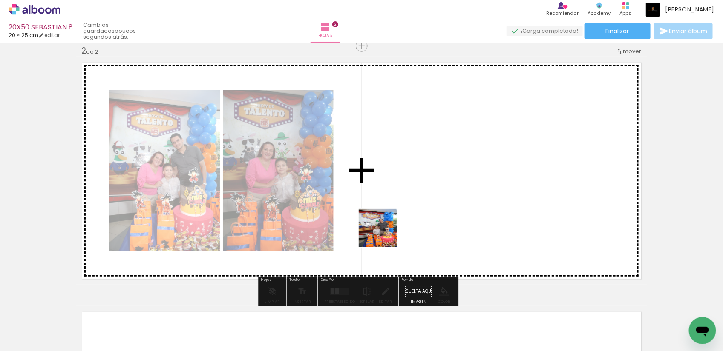
drag, startPoint x: 328, startPoint y: 333, endPoint x: 385, endPoint y: 232, distance: 115.5
click at [385, 232] on quentale-workspace at bounding box center [361, 175] width 723 height 351
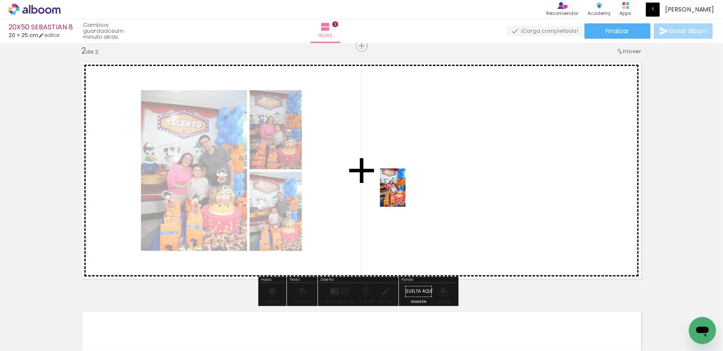
drag, startPoint x: 337, startPoint y: 324, endPoint x: 405, endPoint y: 194, distance: 146.5
click at [405, 194] on quentale-workspace at bounding box center [361, 175] width 723 height 351
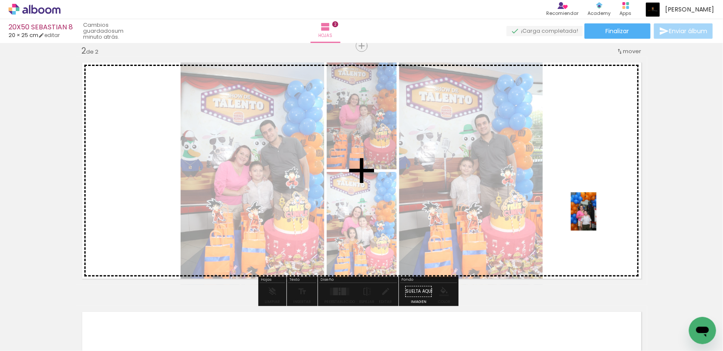
drag, startPoint x: 478, startPoint y: 333, endPoint x: 596, endPoint y: 218, distance: 165.3
click at [596, 218] on quentale-workspace at bounding box center [361, 175] width 723 height 351
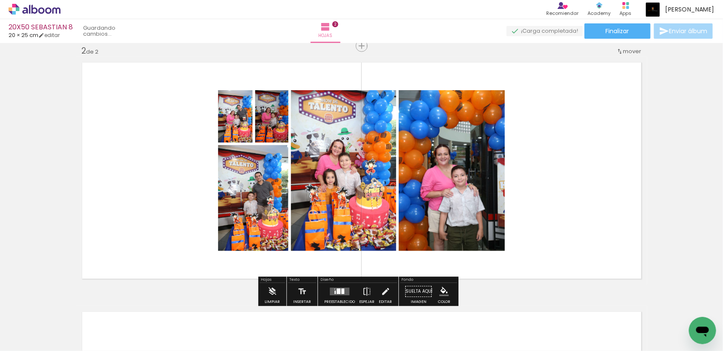
scroll to position [314, 0]
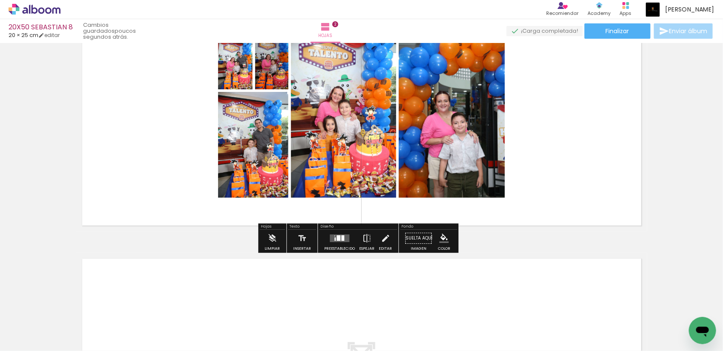
click at [344, 239] on quentale-layouter at bounding box center [340, 239] width 20 height 8
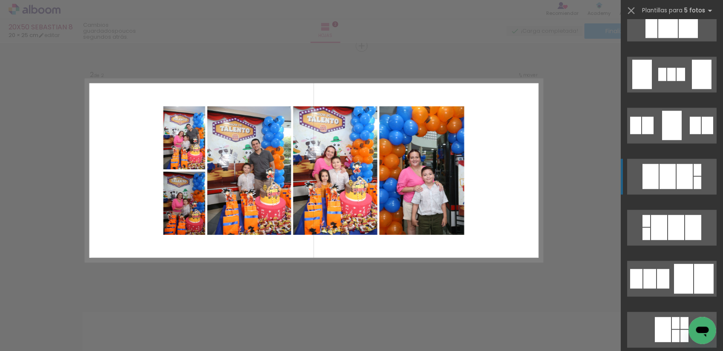
scroll to position [905, 0]
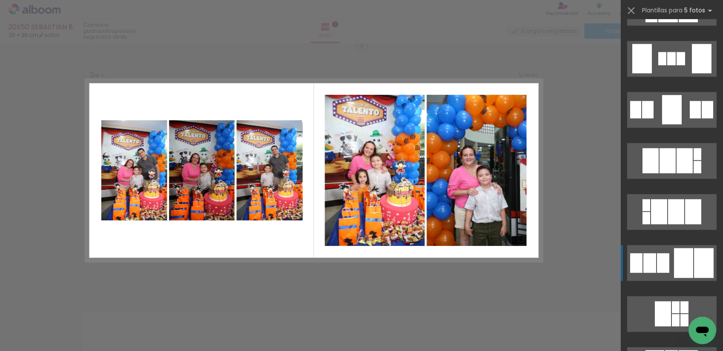
click at [674, 259] on div at bounding box center [683, 263] width 19 height 30
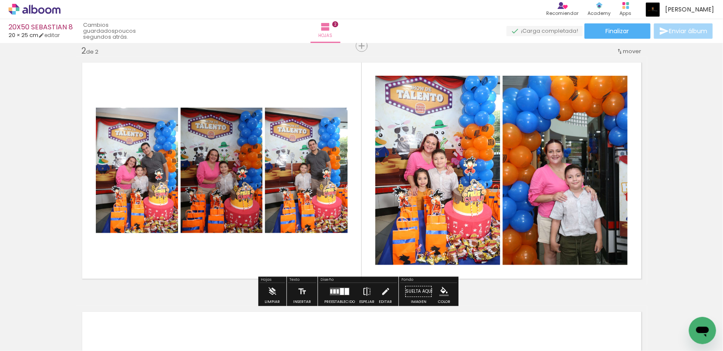
click at [362, 289] on iron-icon at bounding box center [366, 291] width 9 height 17
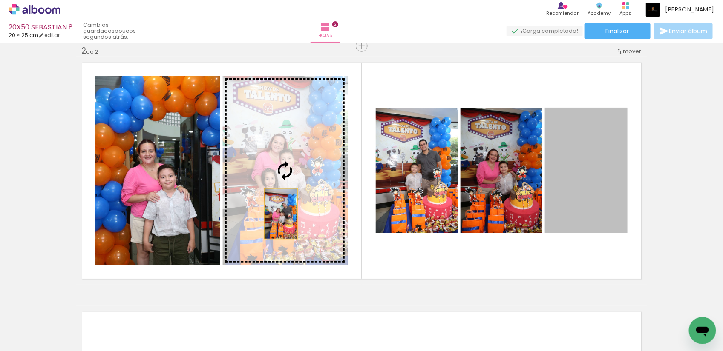
drag, startPoint x: 583, startPoint y: 218, endPoint x: 277, endPoint y: 214, distance: 305.8
click at [0, 0] on slot at bounding box center [0, 0] width 0 height 0
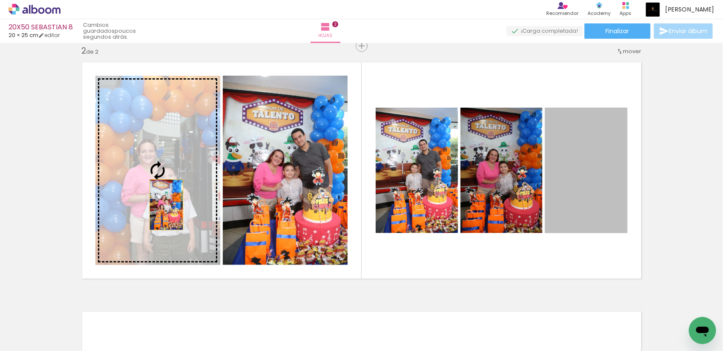
drag, startPoint x: 582, startPoint y: 216, endPoint x: 149, endPoint y: 205, distance: 432.3
click at [0, 0] on slot at bounding box center [0, 0] width 0 height 0
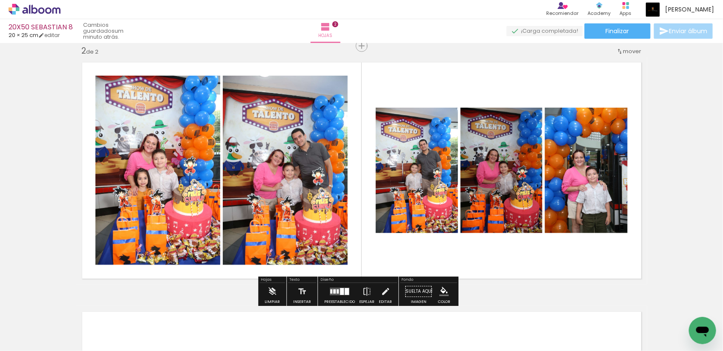
click at [433, 186] on quentale-photo at bounding box center [417, 171] width 82 height 126
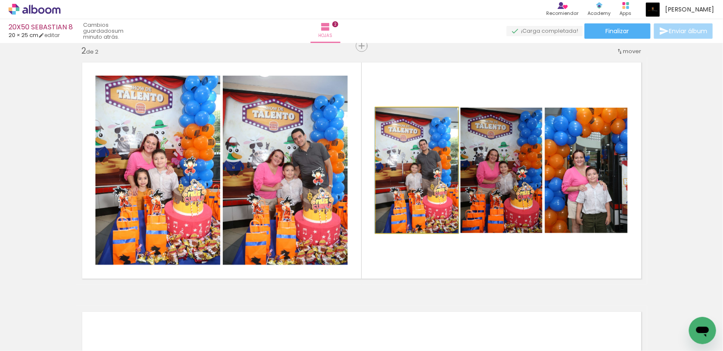
click at [433, 186] on quentale-photo at bounding box center [417, 171] width 82 height 126
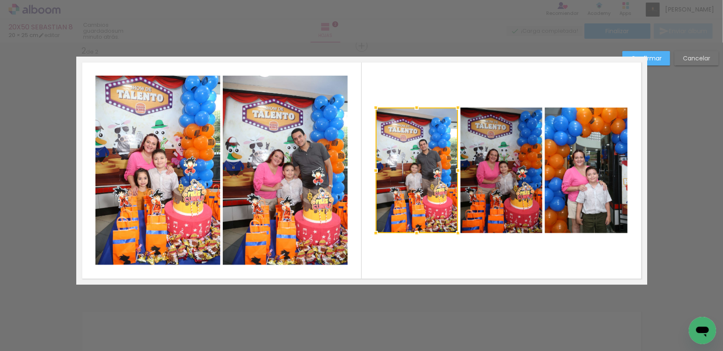
click at [415, 182] on div at bounding box center [417, 171] width 82 height 126
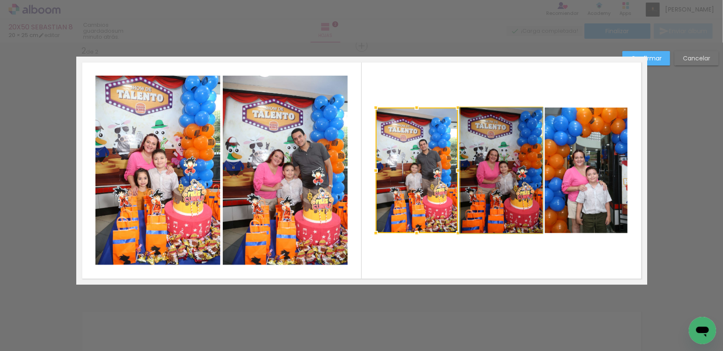
click at [508, 186] on quentale-photo at bounding box center [501, 171] width 82 height 126
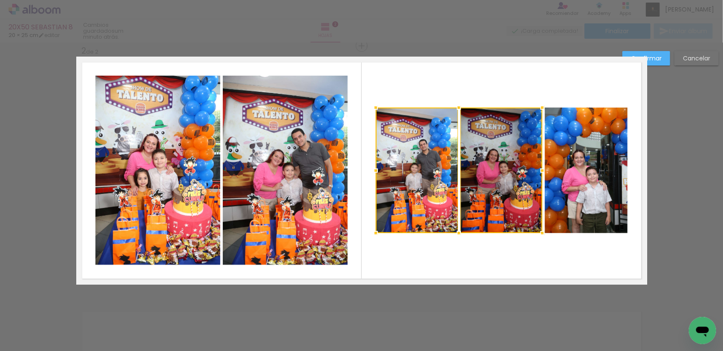
click at [591, 184] on quentale-photo at bounding box center [586, 171] width 83 height 126
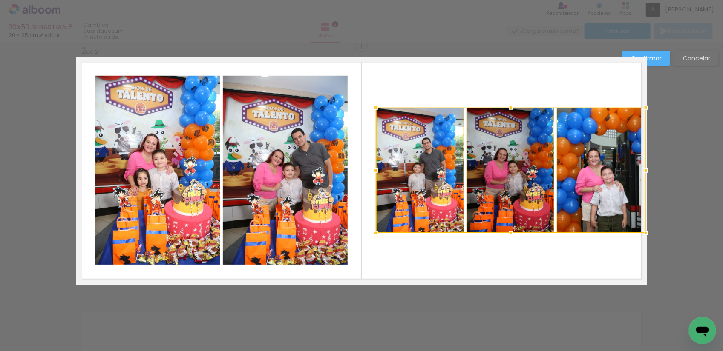
drag, startPoint x: 624, startPoint y: 169, endPoint x: 637, endPoint y: 167, distance: 13.0
click at [637, 167] on div at bounding box center [645, 170] width 17 height 17
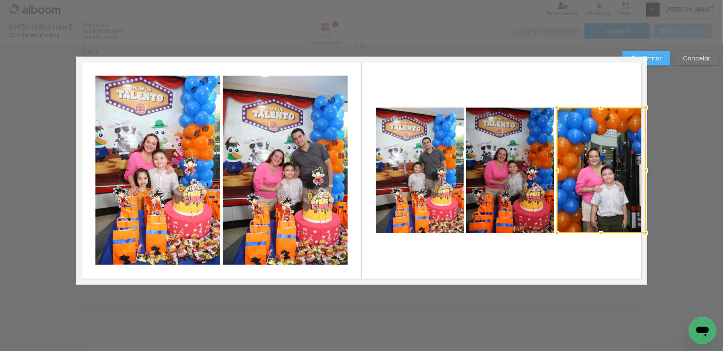
click at [428, 178] on quentale-photo at bounding box center [420, 171] width 89 height 126
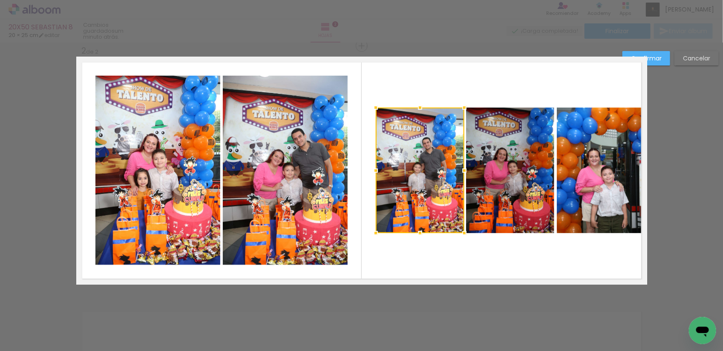
click at [523, 186] on quentale-photo at bounding box center [510, 171] width 88 height 126
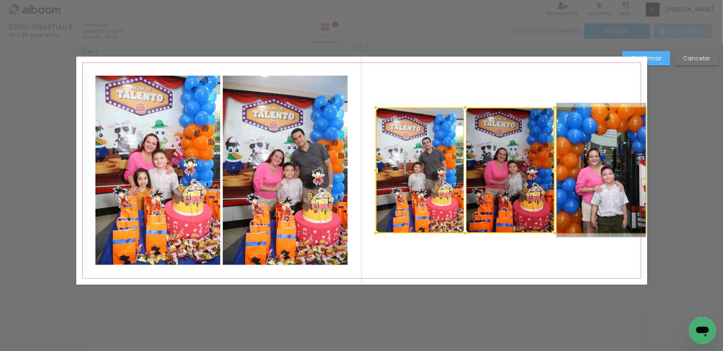
click at [585, 187] on quentale-photo at bounding box center [601, 171] width 89 height 126
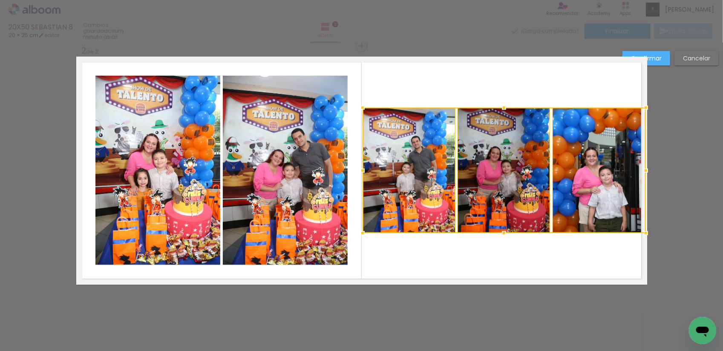
drag, startPoint x: 371, startPoint y: 169, endPoint x: 364, endPoint y: 169, distance: 7.3
click at [364, 169] on div at bounding box center [362, 170] width 17 height 17
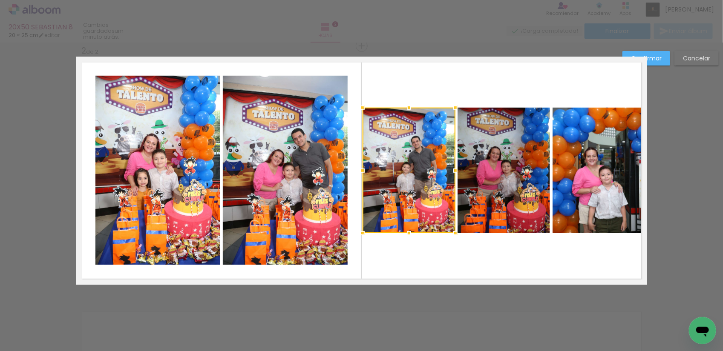
click at [452, 253] on quentale-layouter at bounding box center [361, 171] width 571 height 228
click at [661, 55] on paper-button "Confirmar" at bounding box center [646, 58] width 48 height 14
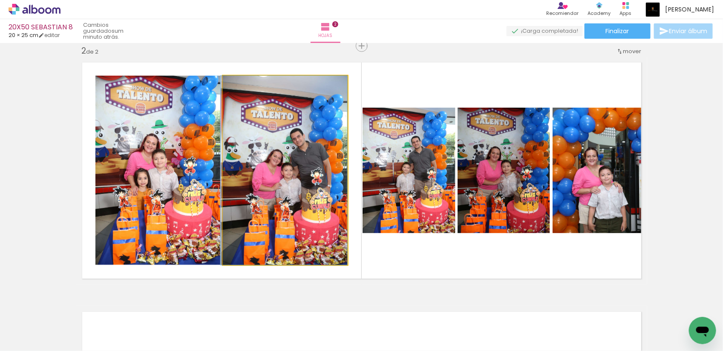
drag, startPoint x: 302, startPoint y: 243, endPoint x: 296, endPoint y: 243, distance: 6.4
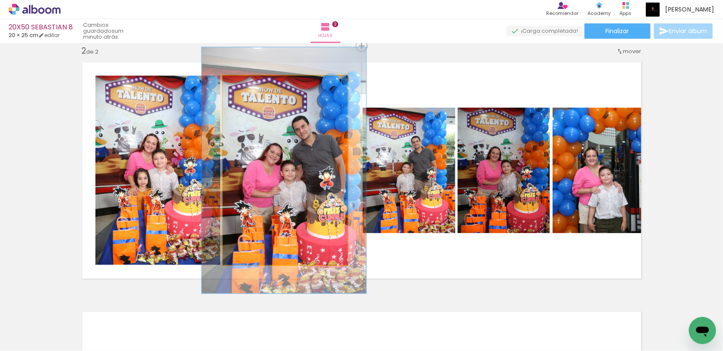
drag, startPoint x: 245, startPoint y: 86, endPoint x: 254, endPoint y: 84, distance: 9.3
type paper-slider "130"
click at [254, 84] on div at bounding box center [251, 85] width 14 height 14
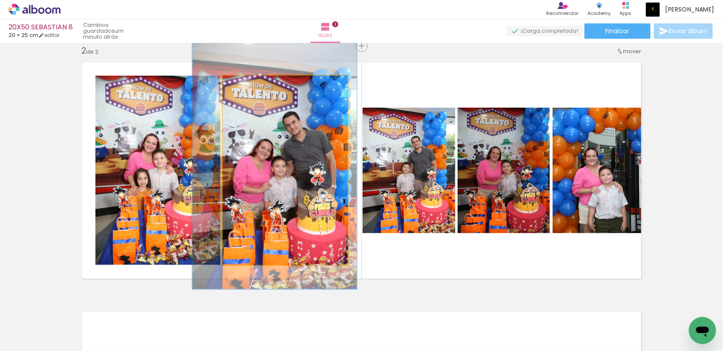
drag, startPoint x: 297, startPoint y: 182, endPoint x: 288, endPoint y: 178, distance: 10.3
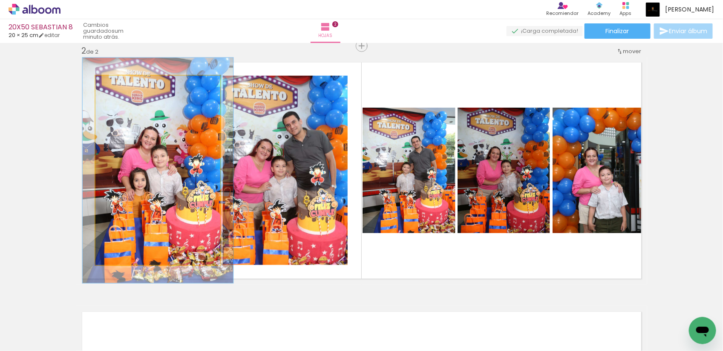
drag, startPoint x: 115, startPoint y: 87, endPoint x: 121, endPoint y: 85, distance: 5.9
type paper-slider "119"
click at [121, 85] on div at bounding box center [121, 85] width 14 height 14
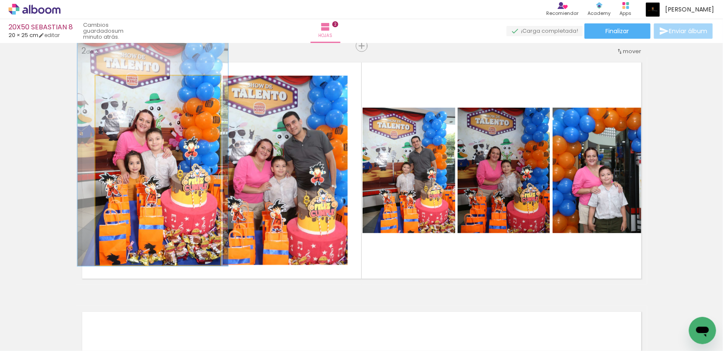
drag, startPoint x: 166, startPoint y: 183, endPoint x: 161, endPoint y: 168, distance: 15.8
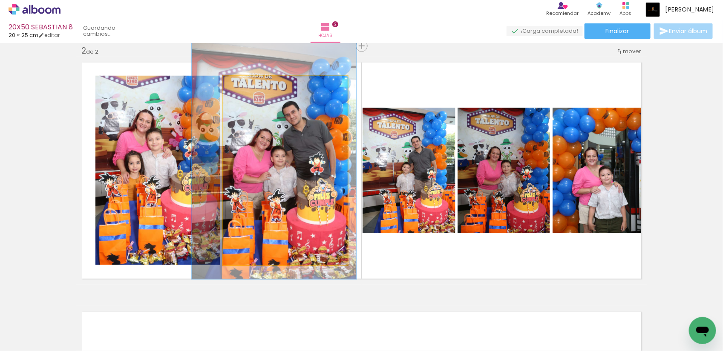
drag, startPoint x: 288, startPoint y: 220, endPoint x: 287, endPoint y: 210, distance: 10.2
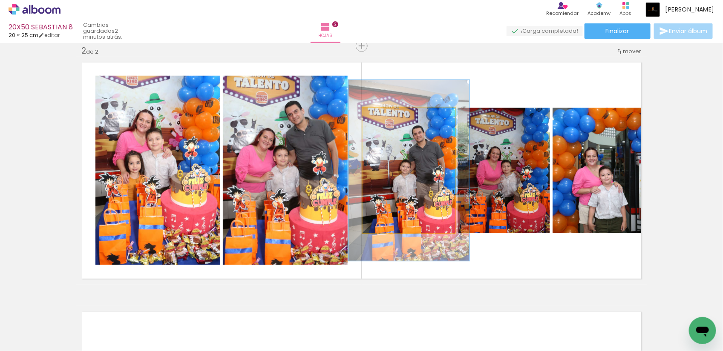
drag, startPoint x: 382, startPoint y: 117, endPoint x: 390, endPoint y: 115, distance: 9.1
type paper-slider "130"
click at [390, 115] on div at bounding box center [392, 117] width 14 height 14
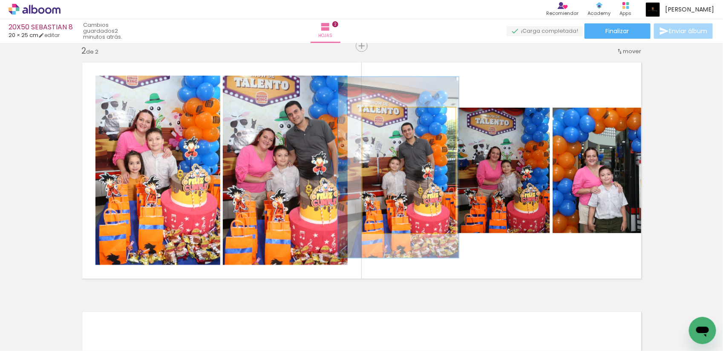
drag, startPoint x: 414, startPoint y: 178, endPoint x: 404, endPoint y: 175, distance: 11.1
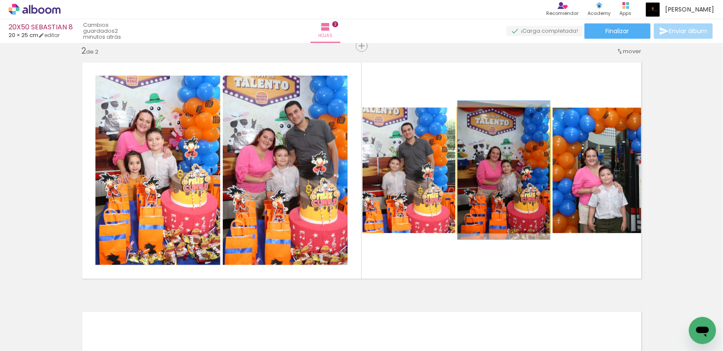
click at [507, 158] on quentale-photo at bounding box center [503, 171] width 92 height 126
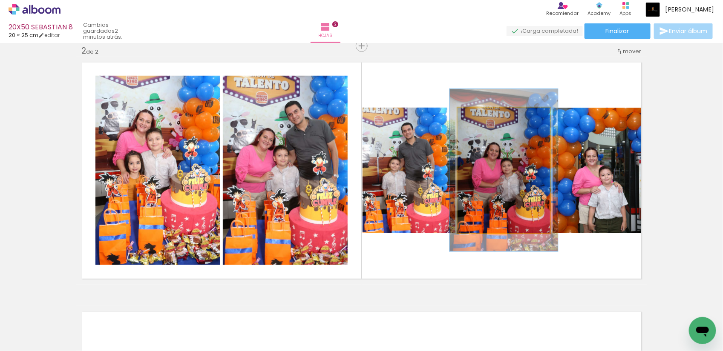
drag, startPoint x: 476, startPoint y: 116, endPoint x: 481, endPoint y: 115, distance: 5.1
type paper-slider "117"
click at [481, 115] on div at bounding box center [483, 117] width 14 height 14
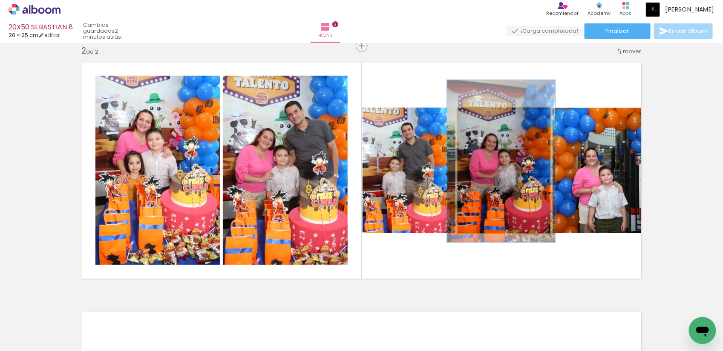
drag, startPoint x: 511, startPoint y: 205, endPoint x: 509, endPoint y: 196, distance: 9.3
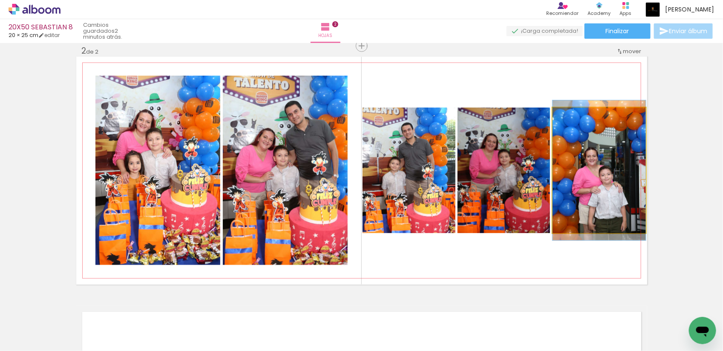
click at [597, 163] on quentale-photo at bounding box center [598, 171] width 93 height 126
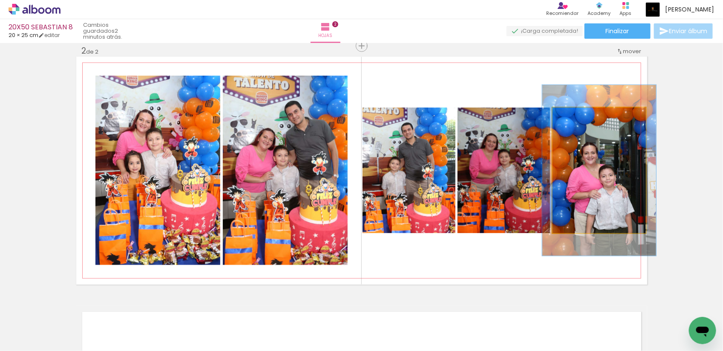
drag, startPoint x: 571, startPoint y: 118, endPoint x: 577, endPoint y: 116, distance: 6.7
type paper-slider "122"
click at [577, 116] on div at bounding box center [579, 117] width 14 height 14
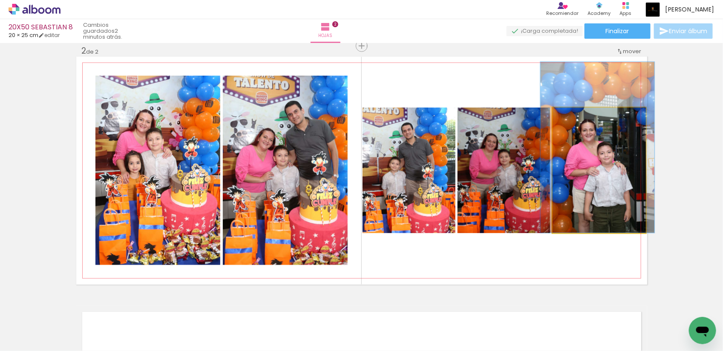
drag, startPoint x: 598, startPoint y: 183, endPoint x: 597, endPoint y: 152, distance: 30.7
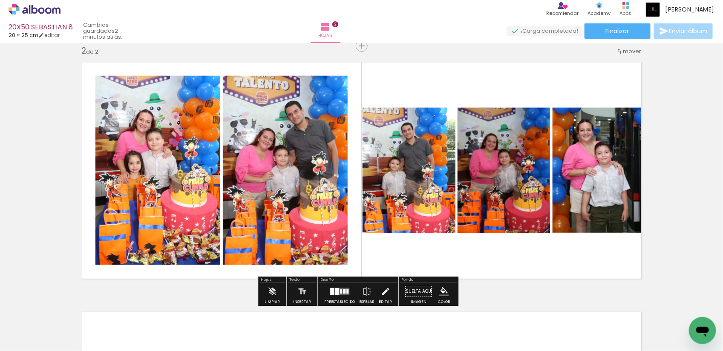
click at [675, 148] on div "Insertar hoja 1 de 2 Insertar hoja 2 de 2" at bounding box center [361, 159] width 723 height 749
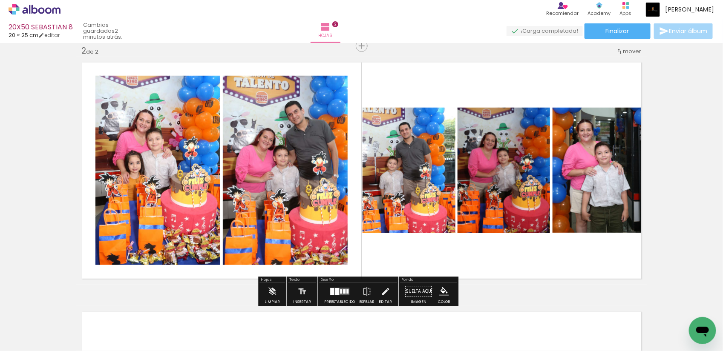
click at [658, 155] on div "Insertar hoja 1 de 2 Insertar hoja 2 de 2" at bounding box center [361, 159] width 723 height 749
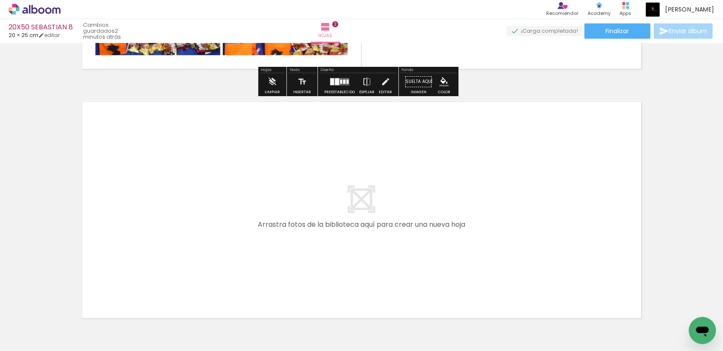
scroll to position [527, 0]
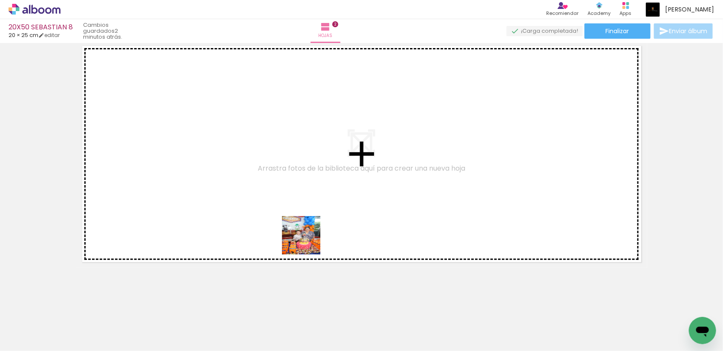
drag, startPoint x: 330, startPoint y: 333, endPoint x: 280, endPoint y: 177, distance: 164.2
click at [280, 177] on quentale-workspace at bounding box center [361, 175] width 723 height 351
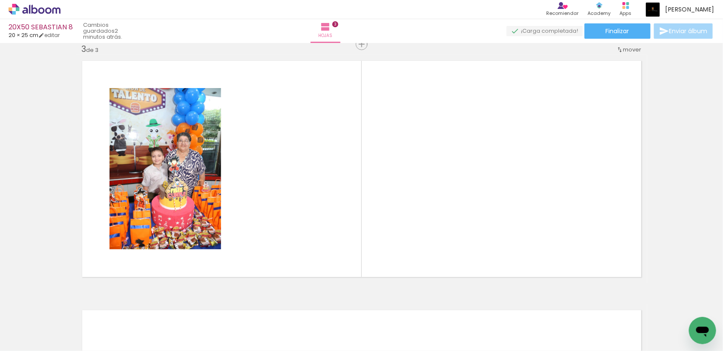
scroll to position [510, 0]
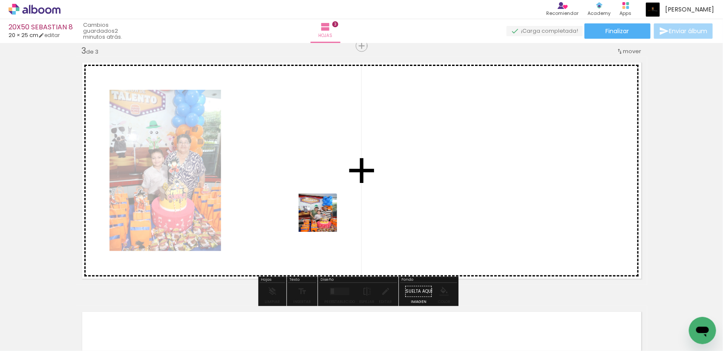
drag, startPoint x: 324, startPoint y: 322, endPoint x: 358, endPoint y: 291, distance: 46.7
click at [322, 201] on quentale-workspace at bounding box center [361, 175] width 723 height 351
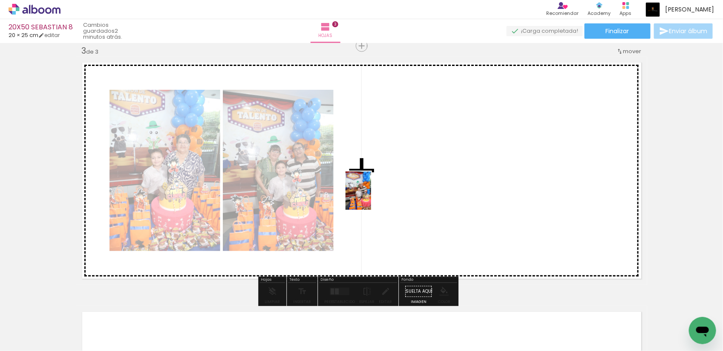
drag, startPoint x: 326, startPoint y: 330, endPoint x: 371, endPoint y: 197, distance: 140.2
click at [371, 197] on quentale-workspace at bounding box center [361, 175] width 723 height 351
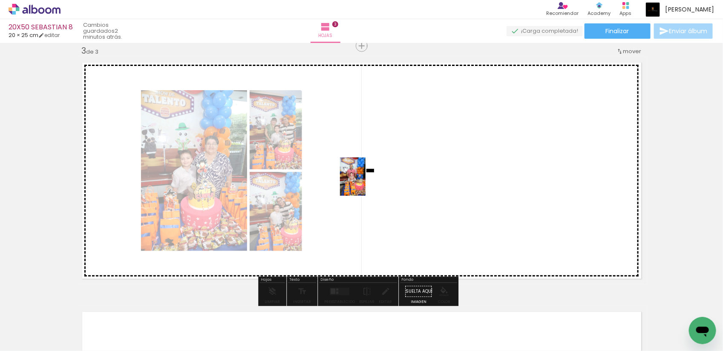
drag, startPoint x: 329, startPoint y: 329, endPoint x: 365, endPoint y: 183, distance: 150.1
click at [365, 183] on quentale-workspace at bounding box center [361, 175] width 723 height 351
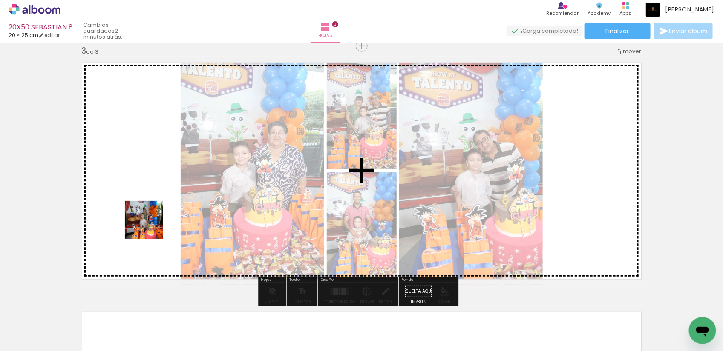
drag, startPoint x: 133, startPoint y: 322, endPoint x: 150, endPoint y: 226, distance: 97.7
click at [150, 226] on quentale-workspace at bounding box center [361, 175] width 723 height 351
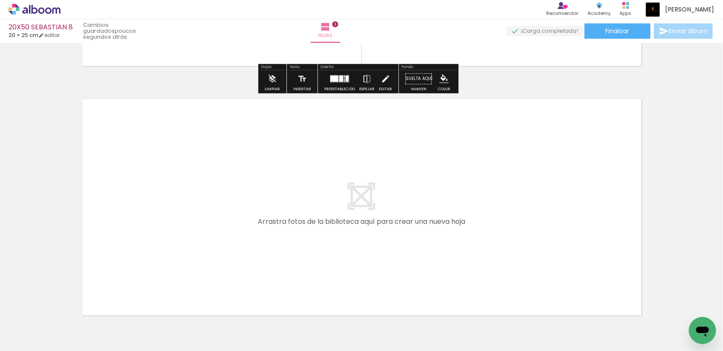
scroll to position [776, 0]
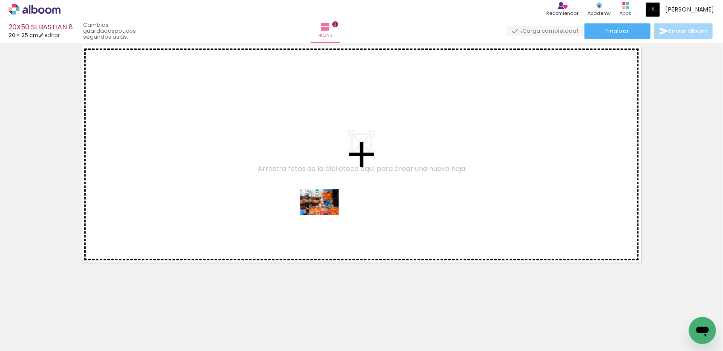
drag, startPoint x: 332, startPoint y: 329, endPoint x: 326, endPoint y: 215, distance: 113.9
click at [326, 215] on quentale-workspace at bounding box center [361, 175] width 723 height 351
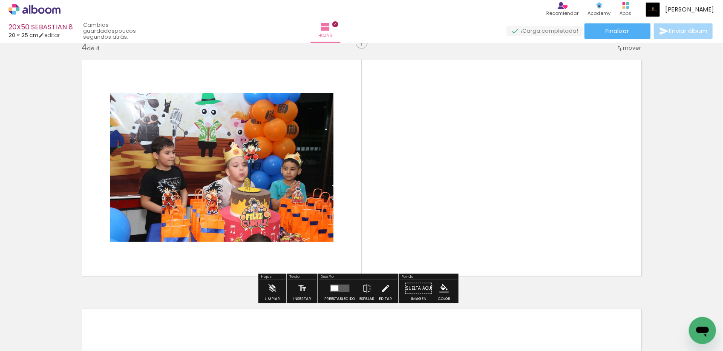
scroll to position [760, 0]
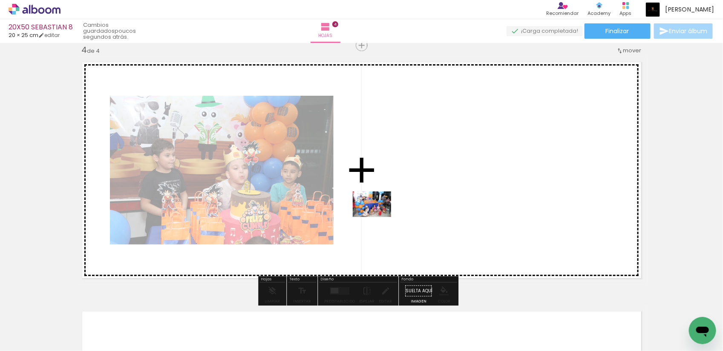
drag, startPoint x: 289, startPoint y: 331, endPoint x: 378, endPoint y: 217, distance: 145.0
click at [378, 217] on quentale-workspace at bounding box center [361, 175] width 723 height 351
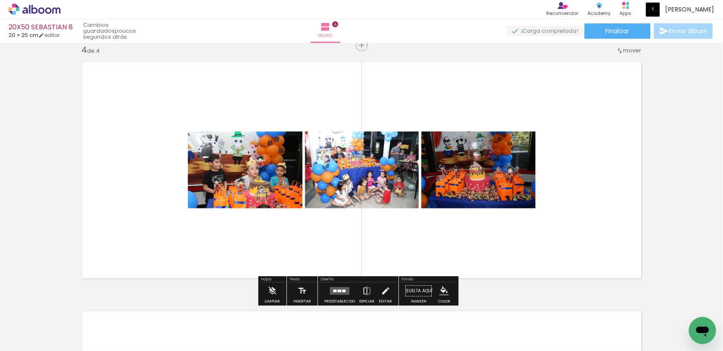
scroll to position [905, 0]
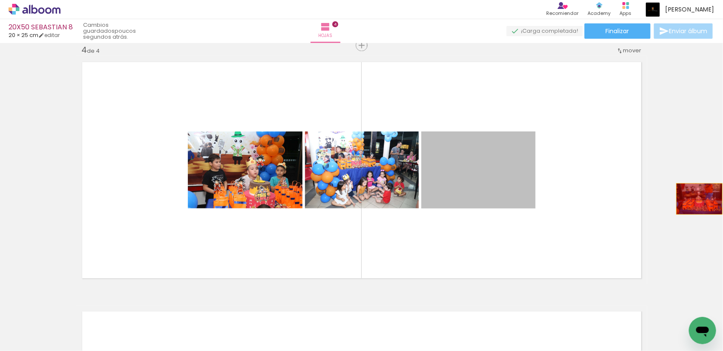
drag, startPoint x: 480, startPoint y: 184, endPoint x: 697, endPoint y: 199, distance: 217.7
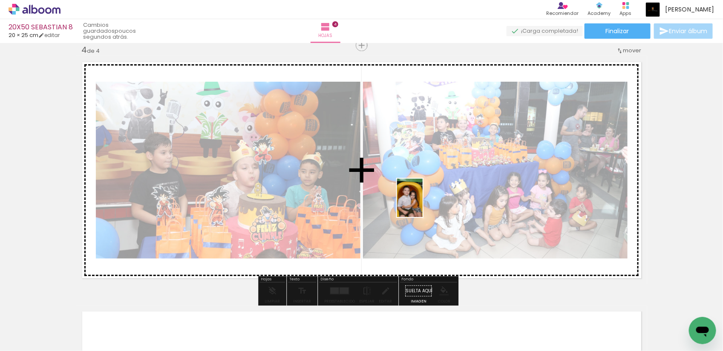
drag, startPoint x: 95, startPoint y: 334, endPoint x: 422, endPoint y: 204, distance: 352.3
click at [422, 204] on quentale-workspace at bounding box center [361, 175] width 723 height 351
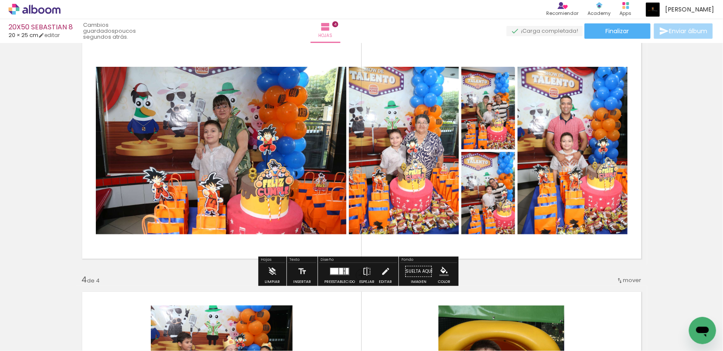
scroll to position [547, 0]
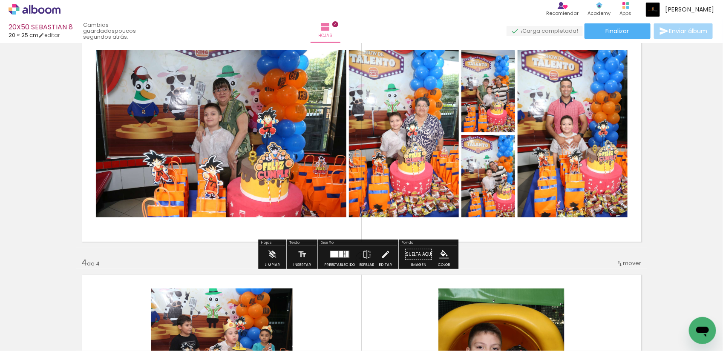
click at [343, 257] on quentale-layouter at bounding box center [340, 255] width 20 height 8
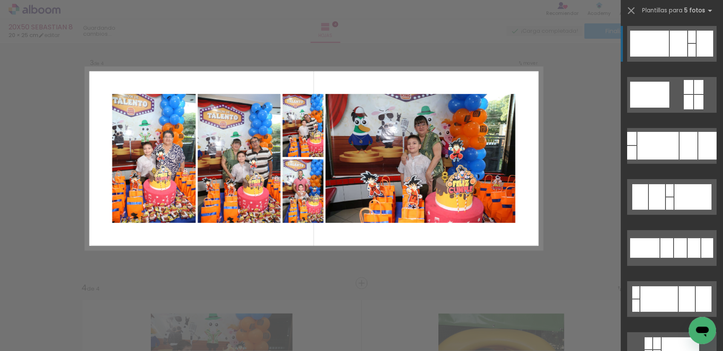
scroll to position [510, 0]
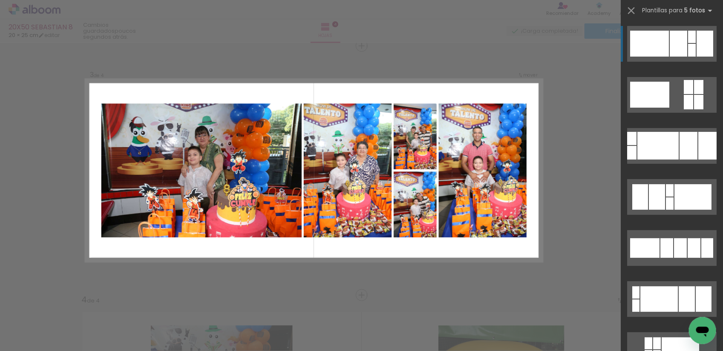
click at [680, 46] on div at bounding box center [677, 44] width 17 height 26
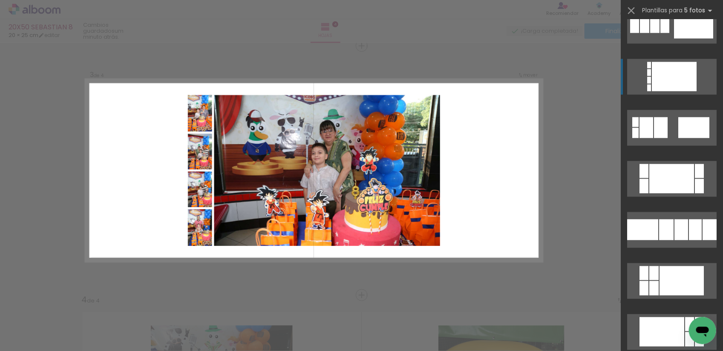
scroll to position [852, 0]
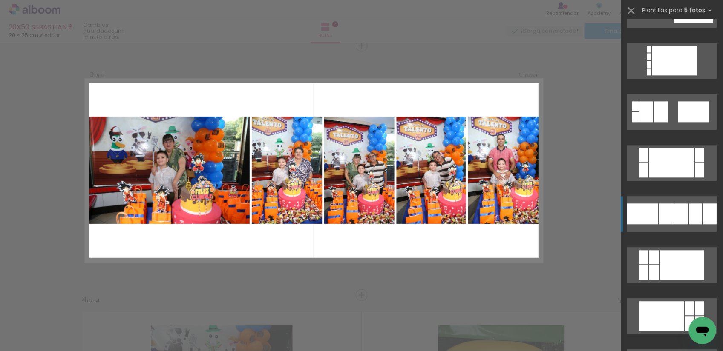
click at [674, 218] on div at bounding box center [681, 214] width 14 height 21
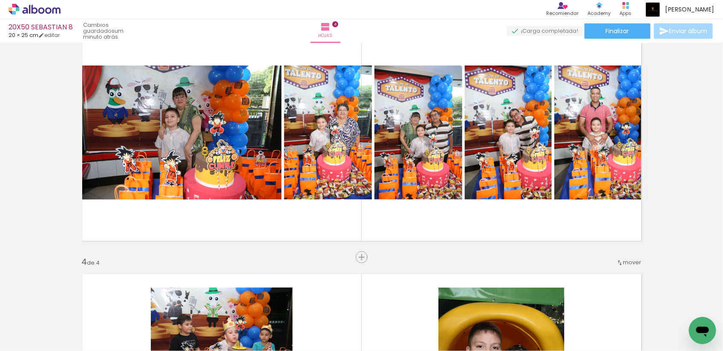
scroll to position [532, 0]
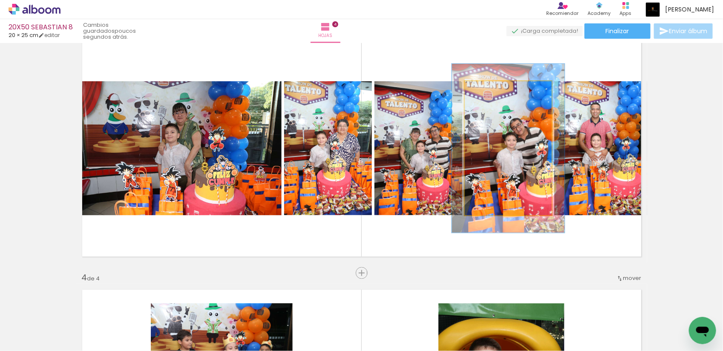
drag, startPoint x: 483, startPoint y: 89, endPoint x: 491, endPoint y: 88, distance: 7.9
type paper-slider "126"
click at [491, 88] on div at bounding box center [492, 90] width 14 height 14
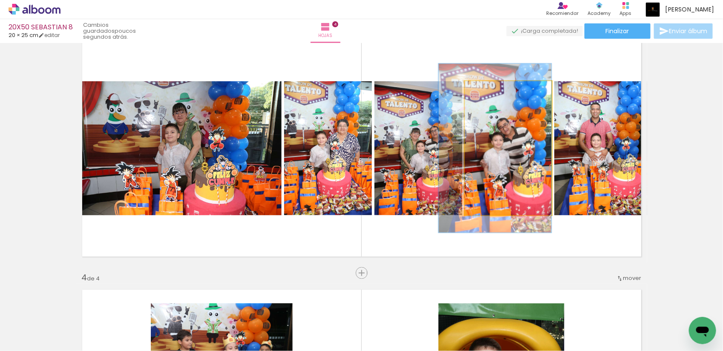
drag, startPoint x: 519, startPoint y: 154, endPoint x: 504, endPoint y: 154, distance: 14.9
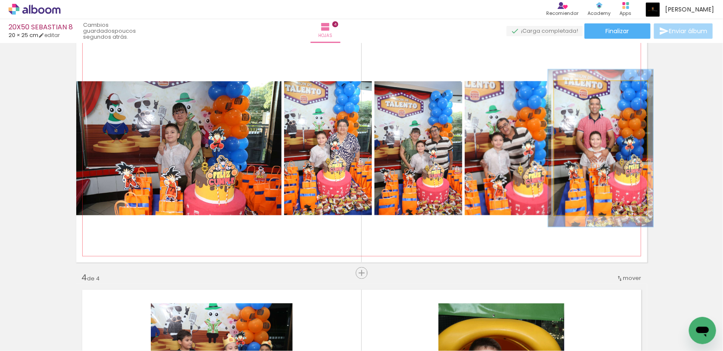
drag, startPoint x: 576, startPoint y: 90, endPoint x: 580, endPoint y: 88, distance: 4.4
type paper-slider "113"
click at [580, 88] on div at bounding box center [578, 90] width 14 height 14
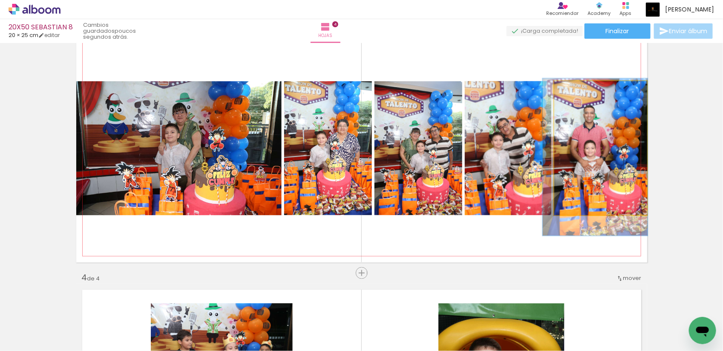
drag, startPoint x: 599, startPoint y: 139, endPoint x: 593, endPoint y: 148, distance: 10.5
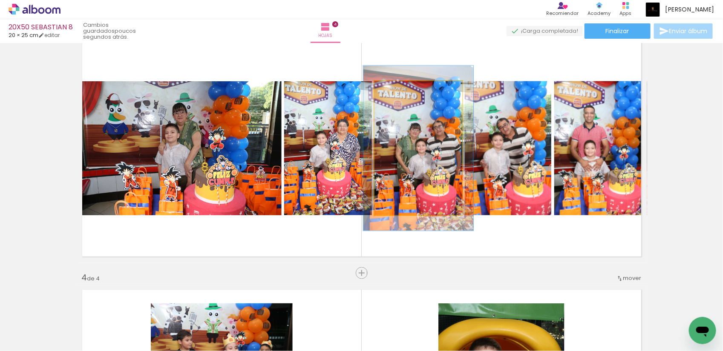
drag, startPoint x: 393, startPoint y: 90, endPoint x: 399, endPoint y: 89, distance: 6.8
type paper-slider "123"
click at [399, 89] on div at bounding box center [401, 90] width 14 height 14
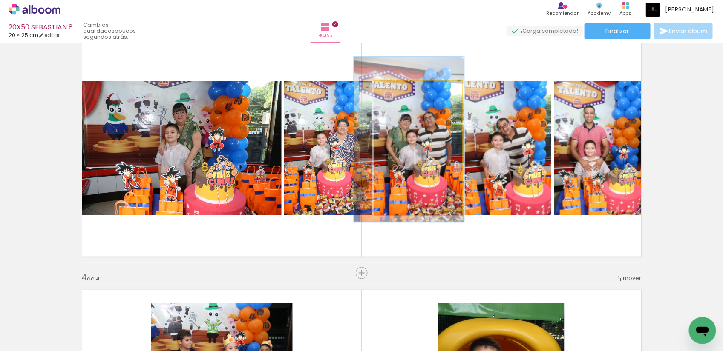
drag, startPoint x: 427, startPoint y: 149, endPoint x: 418, endPoint y: 141, distance: 13.0
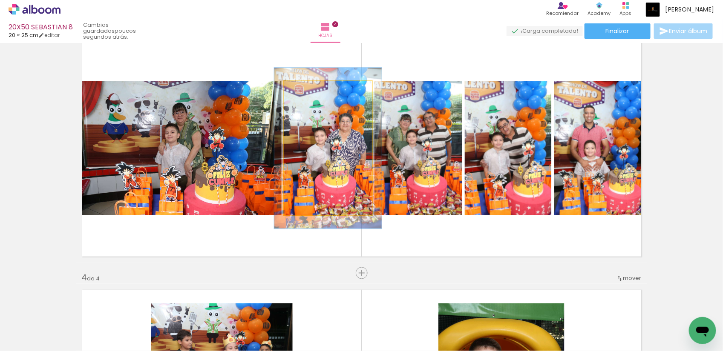
drag, startPoint x: 299, startPoint y: 91, endPoint x: 305, endPoint y: 90, distance: 6.0
type paper-slider "120"
click at [306, 90] on div at bounding box center [310, 90] width 8 height 8
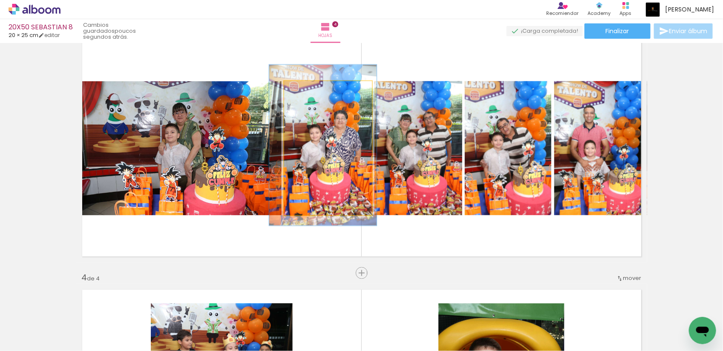
drag, startPoint x: 331, startPoint y: 138, endPoint x: 326, endPoint y: 135, distance: 5.9
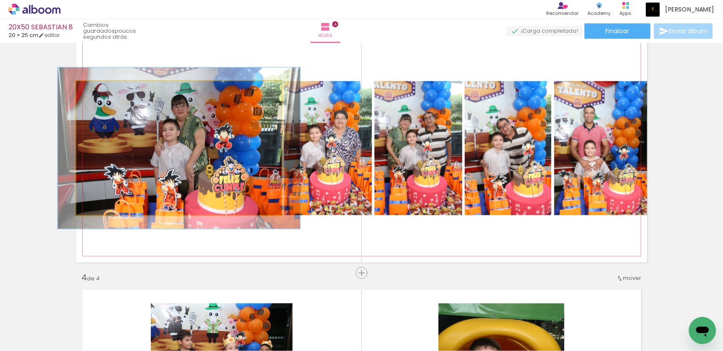
drag, startPoint x: 93, startPoint y: 89, endPoint x: 99, endPoint y: 89, distance: 6.0
type paper-slider "120"
click at [99, 89] on div at bounding box center [102, 90] width 8 height 8
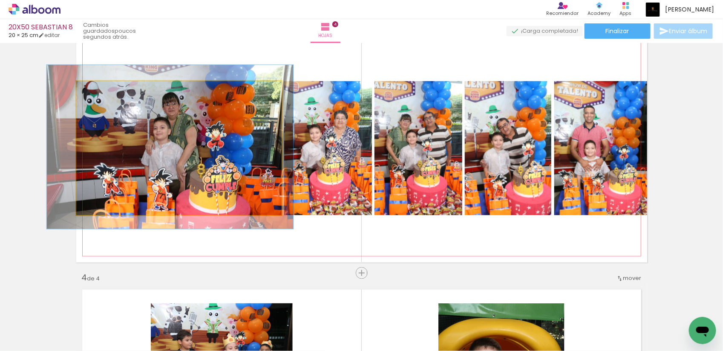
drag, startPoint x: 192, startPoint y: 158, endPoint x: 184, endPoint y: 157, distance: 9.0
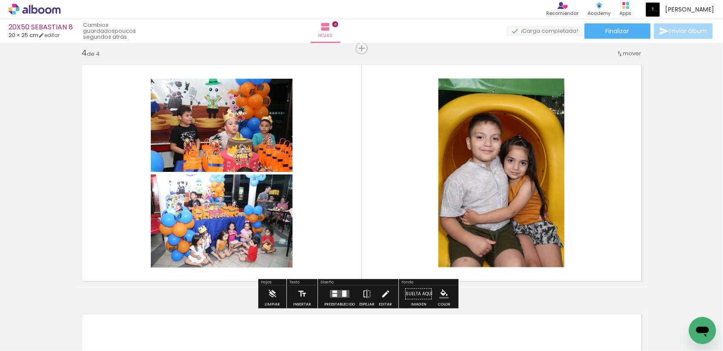
scroll to position [745, 0]
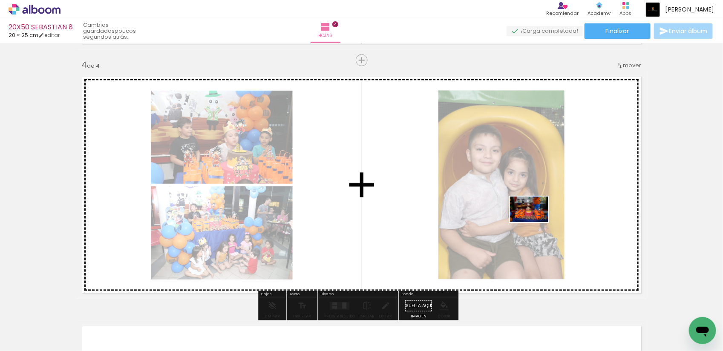
drag, startPoint x: 198, startPoint y: 324, endPoint x: 535, endPoint y: 222, distance: 352.1
click at [535, 222] on quentale-workspace at bounding box center [361, 175] width 723 height 351
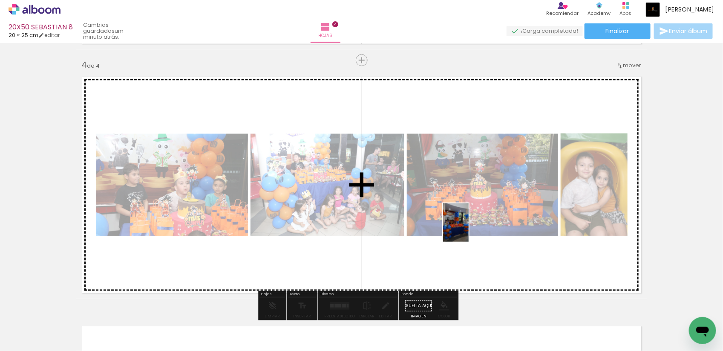
drag, startPoint x: 136, startPoint y: 327, endPoint x: 468, endPoint y: 229, distance: 346.2
click at [468, 229] on quentale-workspace at bounding box center [361, 175] width 723 height 351
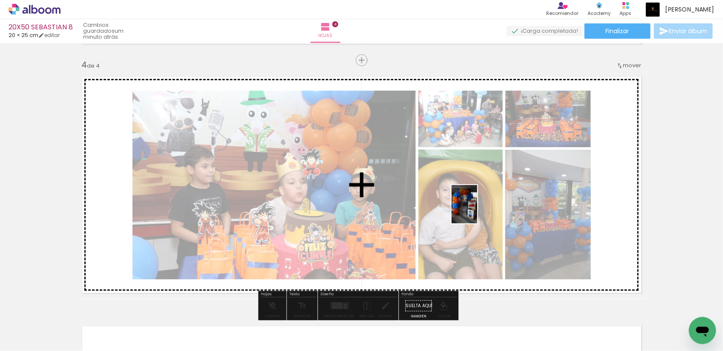
drag, startPoint x: 96, startPoint y: 325, endPoint x: 477, endPoint y: 211, distance: 397.8
click at [477, 211] on quentale-workspace at bounding box center [361, 175] width 723 height 351
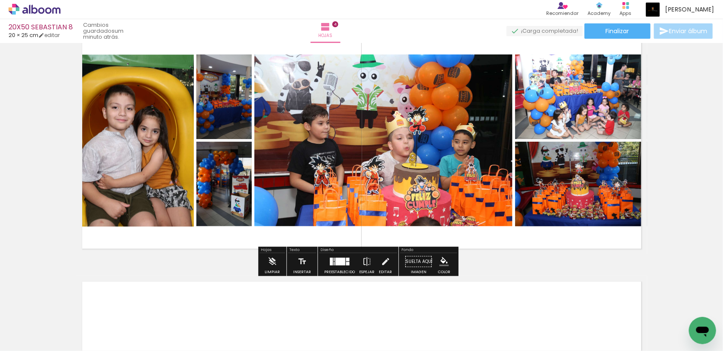
scroll to position [852, 0]
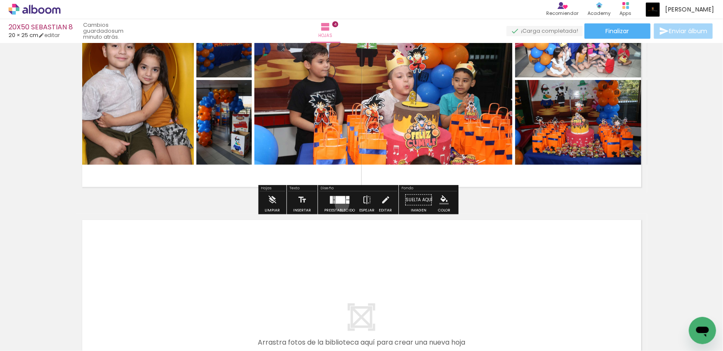
click at [340, 205] on div at bounding box center [339, 199] width 23 height 17
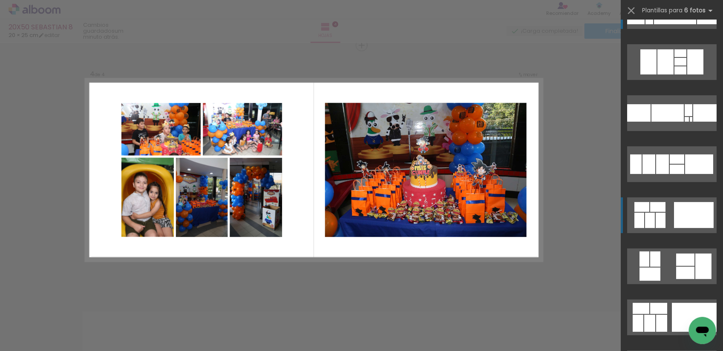
scroll to position [53, 0]
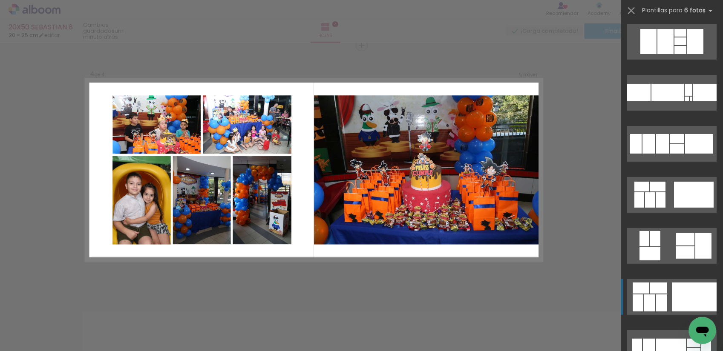
click at [682, 286] on div at bounding box center [694, 297] width 45 height 29
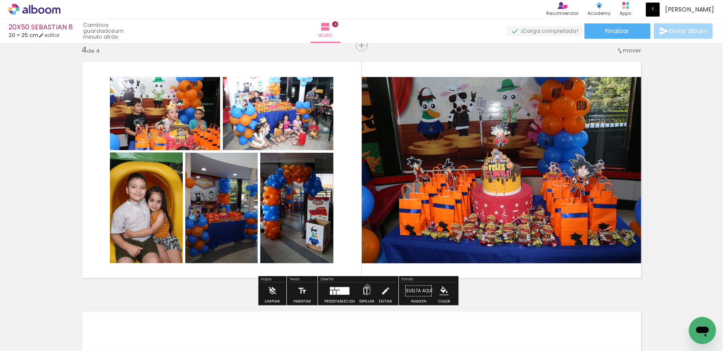
click at [365, 287] on iron-icon at bounding box center [366, 291] width 9 height 17
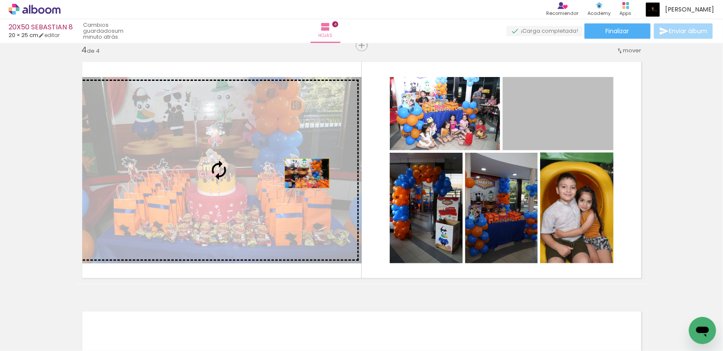
drag, startPoint x: 574, startPoint y: 130, endPoint x: 303, endPoint y: 174, distance: 274.7
click at [0, 0] on slot at bounding box center [0, 0] width 0 height 0
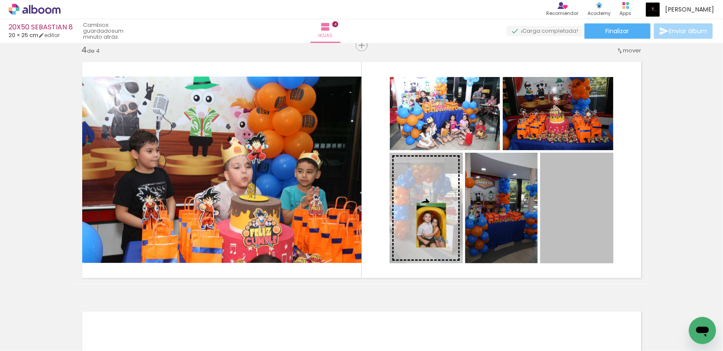
drag, startPoint x: 586, startPoint y: 229, endPoint x: 427, endPoint y: 226, distance: 158.9
click at [0, 0] on slot at bounding box center [0, 0] width 0 height 0
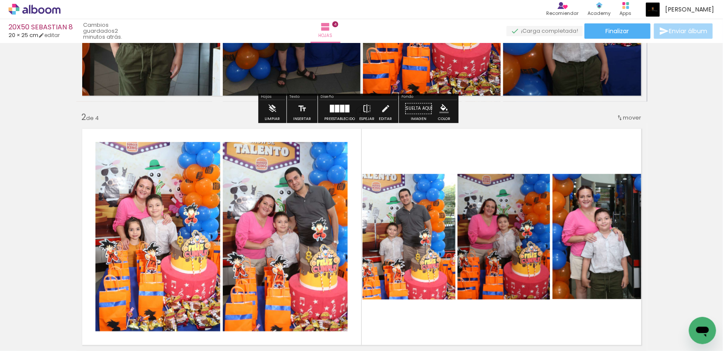
scroll to position [213, 0]
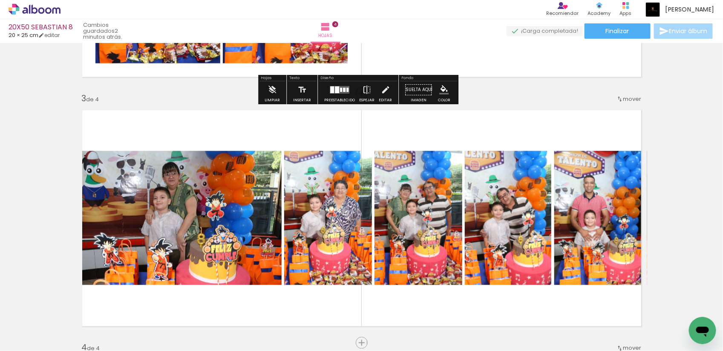
scroll to position [479, 0]
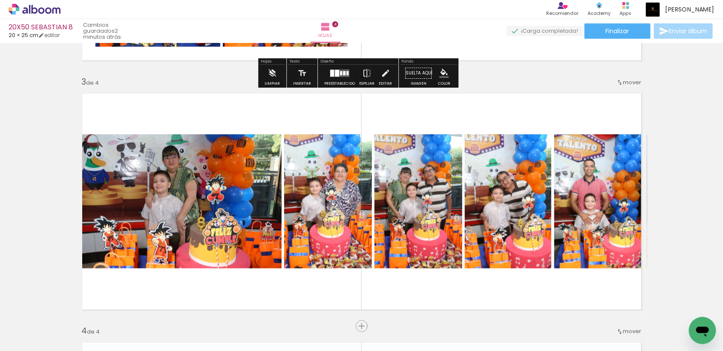
click at [680, 144] on div "Insertar hoja 1 de 4 Insertar hoja 2 de 4 Insertar hoja 3 de 4 Insertar hoja 4 …" at bounding box center [361, 191] width 723 height 1248
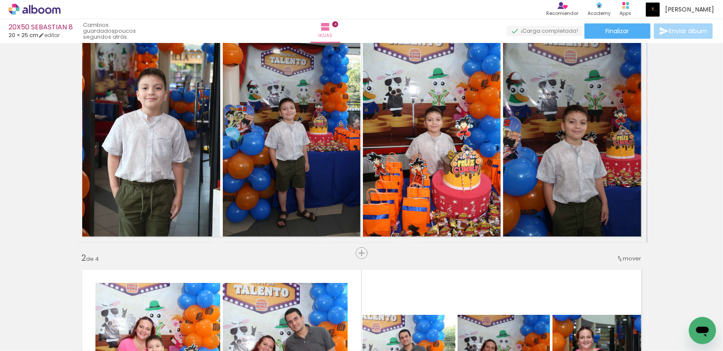
scroll to position [106, 0]
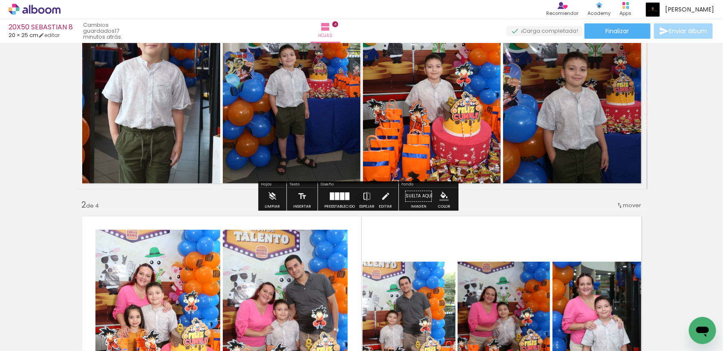
click at [43, 7] on icon at bounding box center [35, 9] width 52 height 11
